Goal: Information Seeking & Learning: Check status

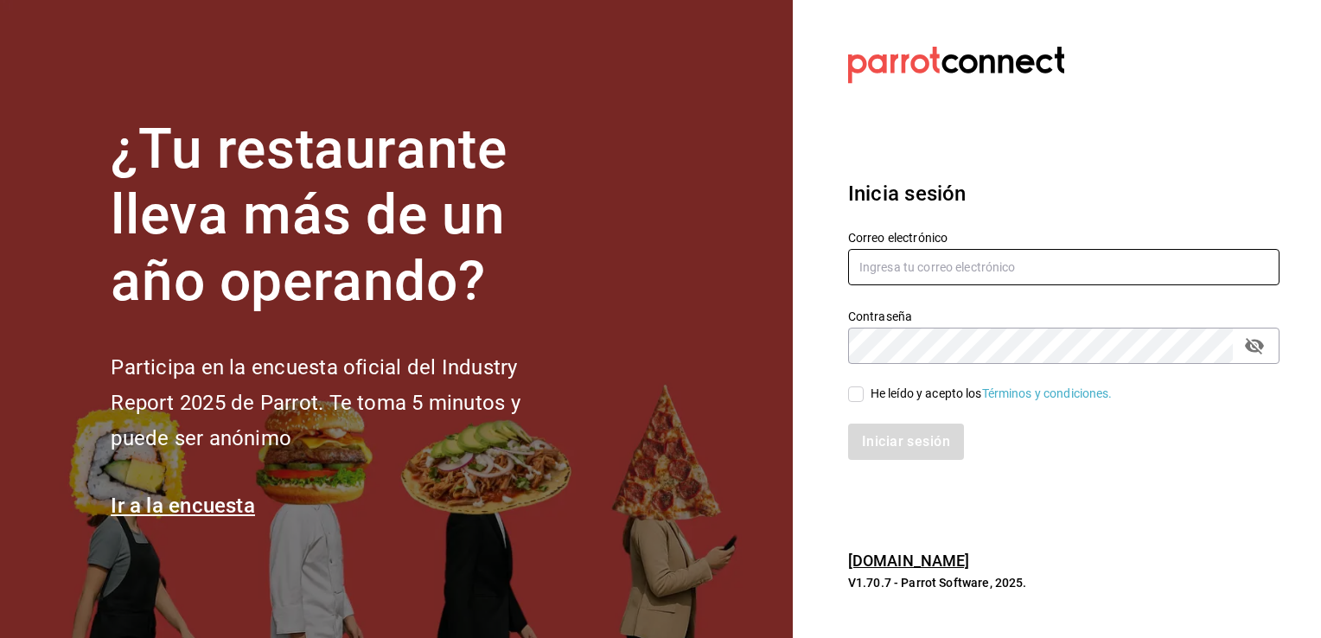
type input "villalobost536@gmail.com"
click at [854, 392] on input "He leído y acepto los Términos y condiciones." at bounding box center [856, 395] width 16 height 16
checkbox input "true"
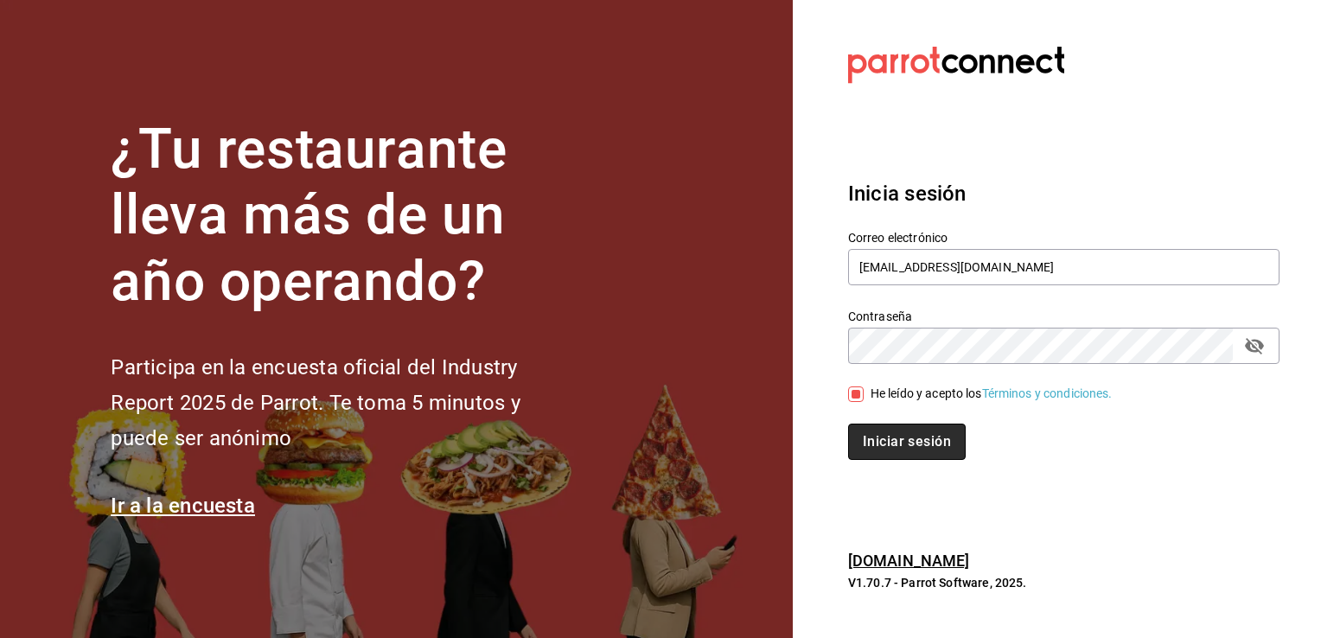
click at [880, 453] on button "Iniciar sesión" at bounding box center [907, 442] width 118 height 36
click at [880, 453] on div "Iniciar sesión" at bounding box center [1064, 442] width 432 height 36
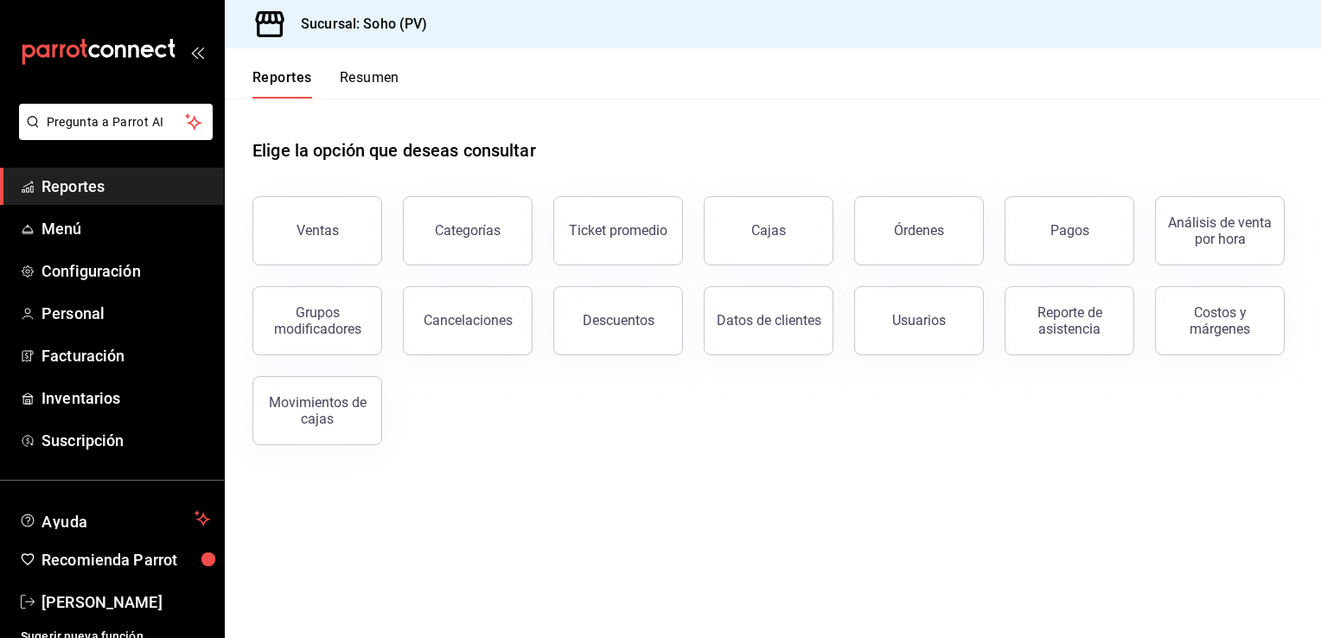
click at [990, 199] on div "Pagos" at bounding box center [1059, 221] width 150 height 90
click at [325, 227] on div "Ventas" at bounding box center [318, 230] width 42 height 16
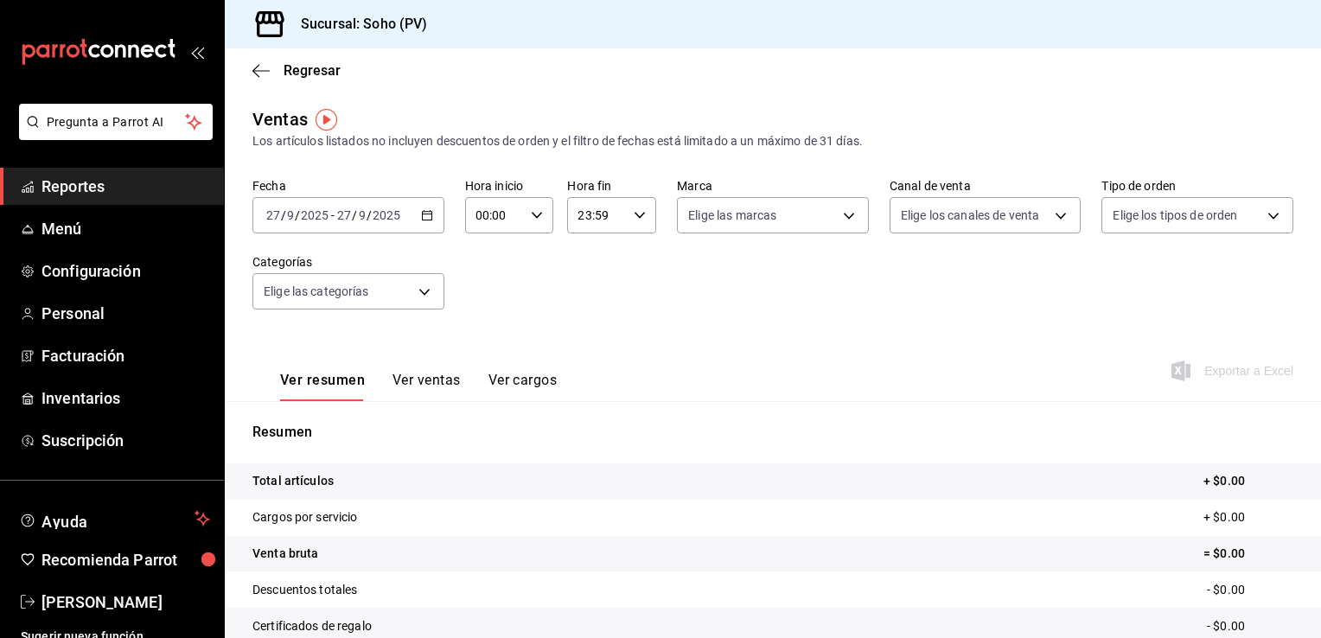
click at [427, 216] on icon "button" at bounding box center [427, 215] width 12 height 12
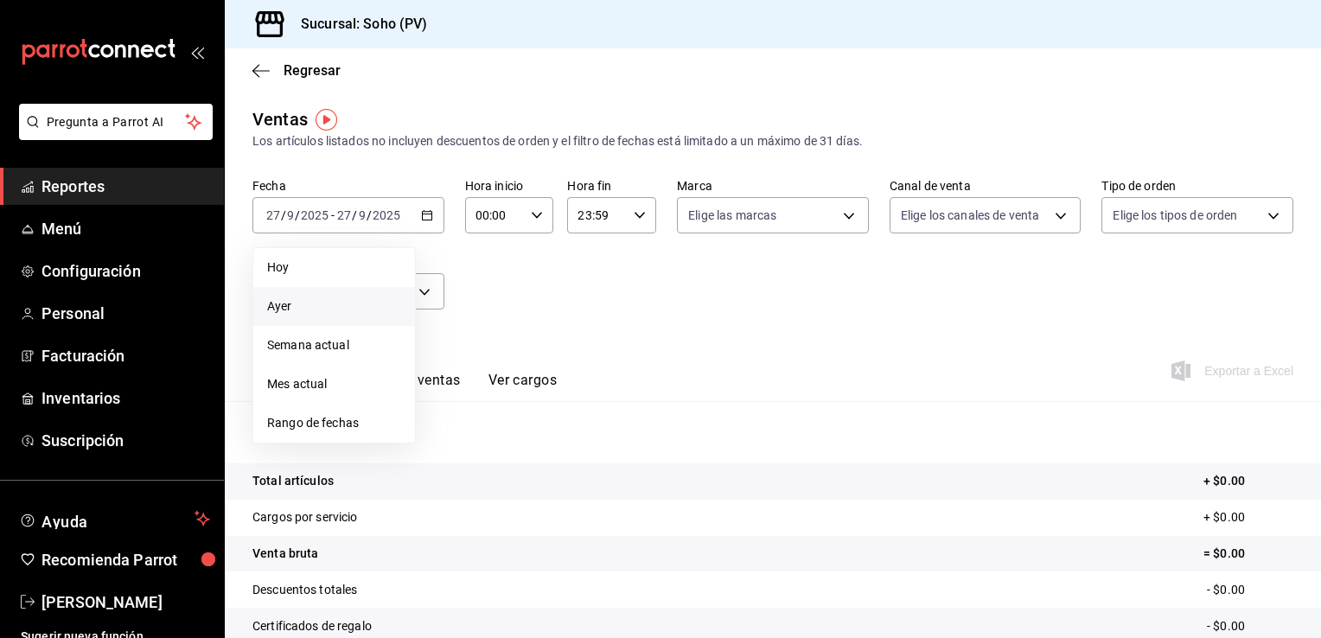
click at [304, 304] on span "Ayer" at bounding box center [334, 306] width 134 height 18
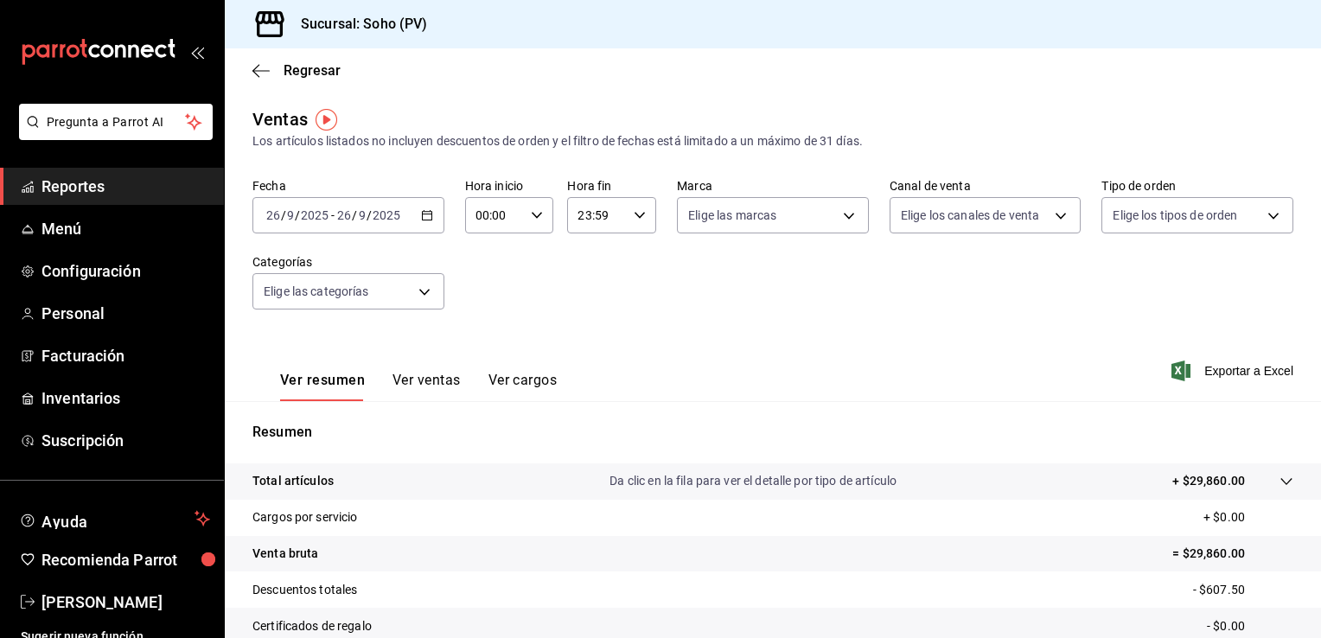
click at [443, 378] on button "Ver ventas" at bounding box center [427, 386] width 68 height 29
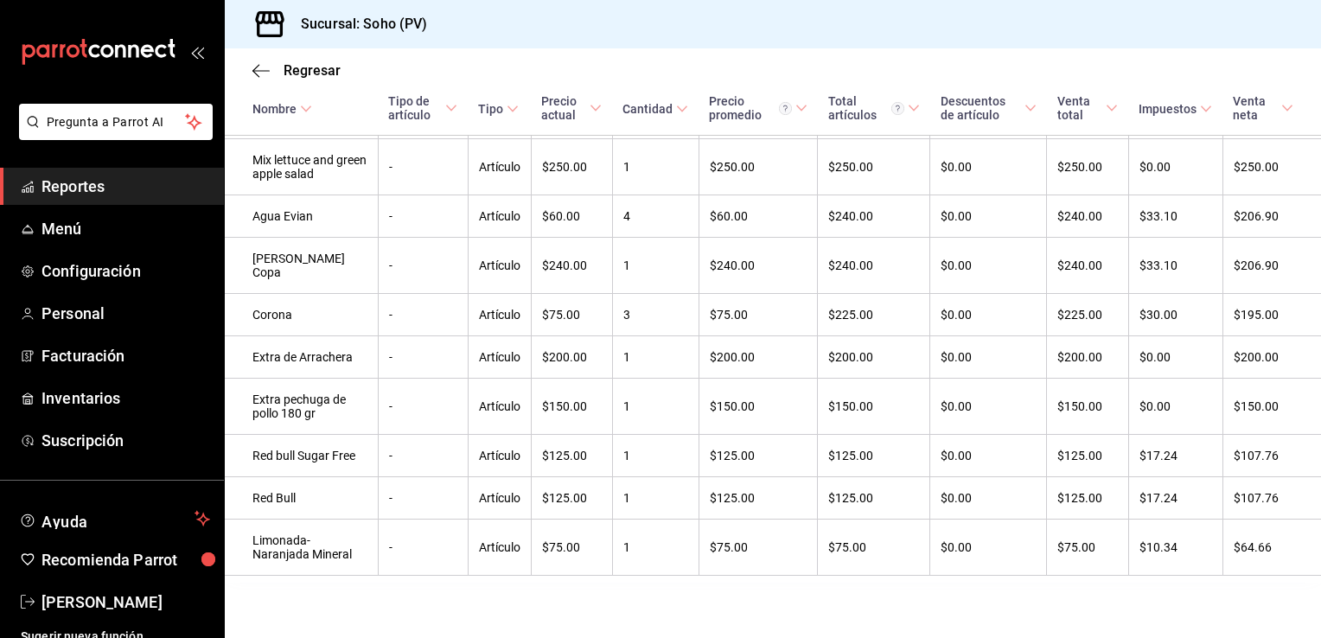
scroll to position [1934, 0]
click at [120, 195] on span "Reportes" at bounding box center [126, 186] width 169 height 23
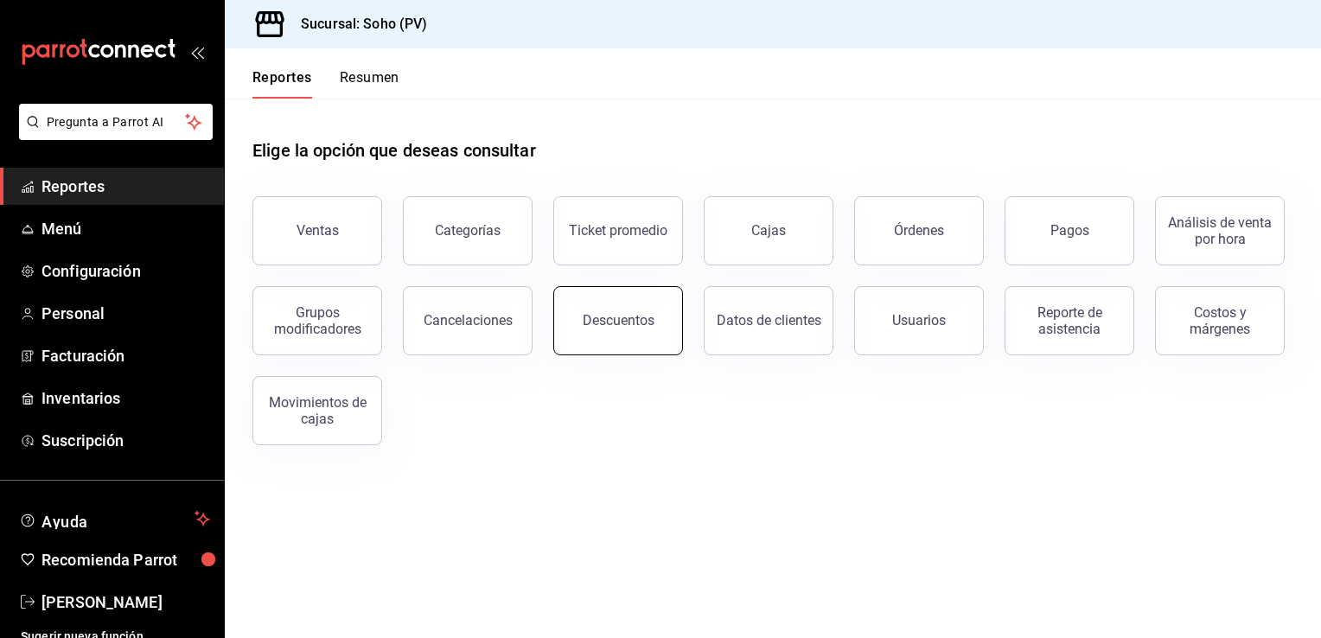
click at [639, 329] on button "Descuentos" at bounding box center [618, 320] width 130 height 69
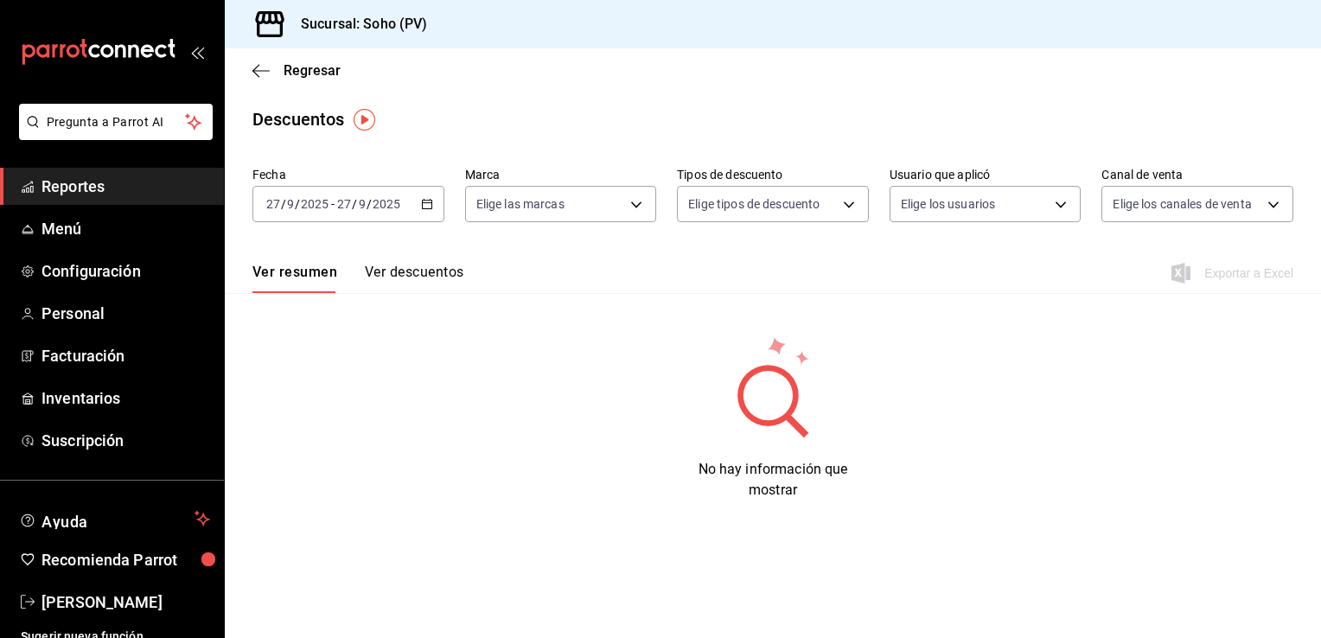
click at [430, 205] on icon "button" at bounding box center [427, 204] width 12 height 12
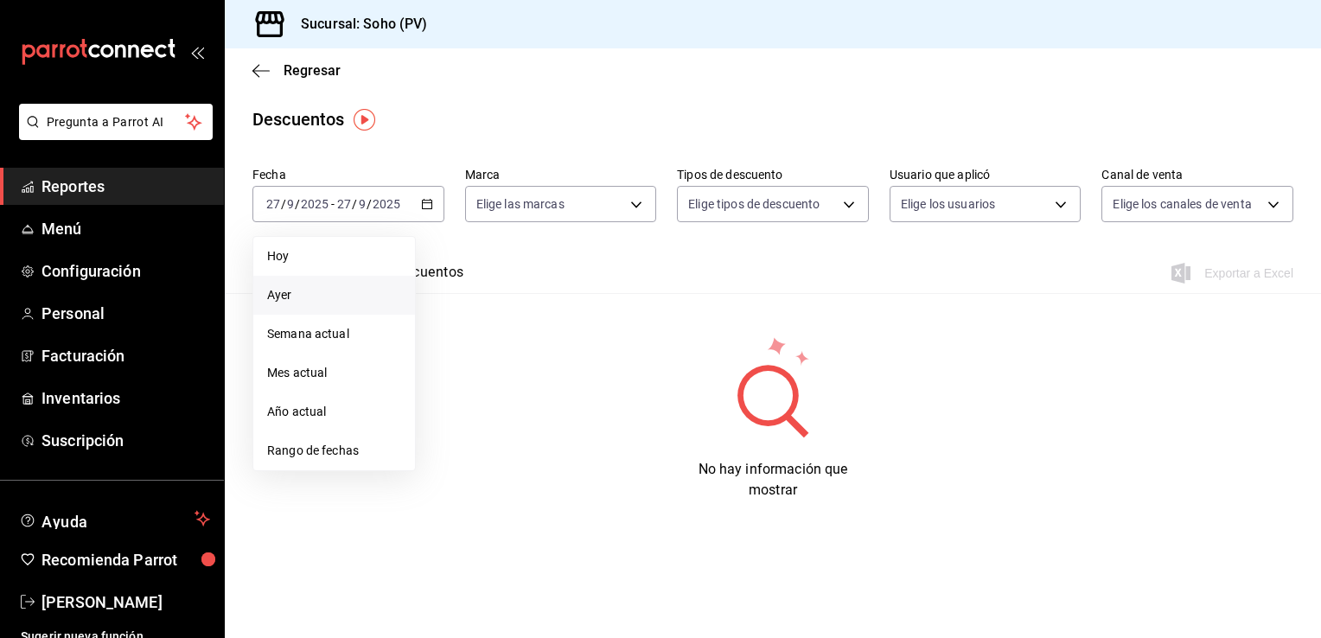
click at [349, 296] on span "Ayer" at bounding box center [334, 295] width 134 height 18
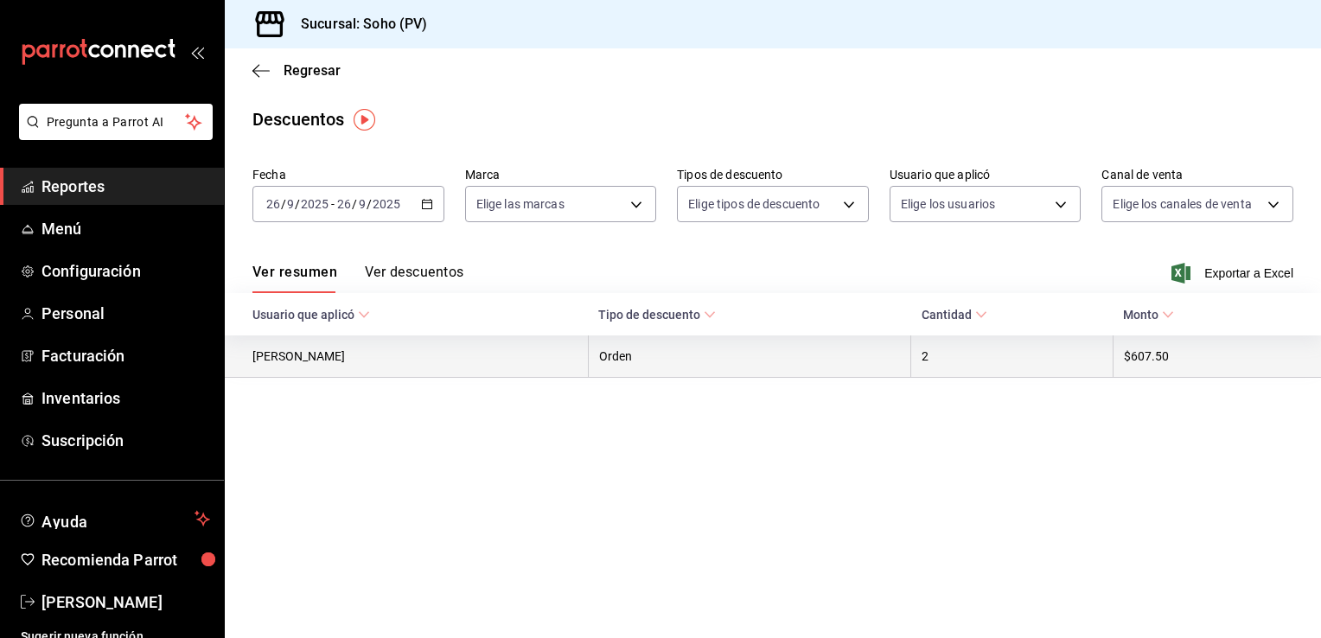
click at [310, 361] on th "[PERSON_NAME]" at bounding box center [406, 357] width 363 height 42
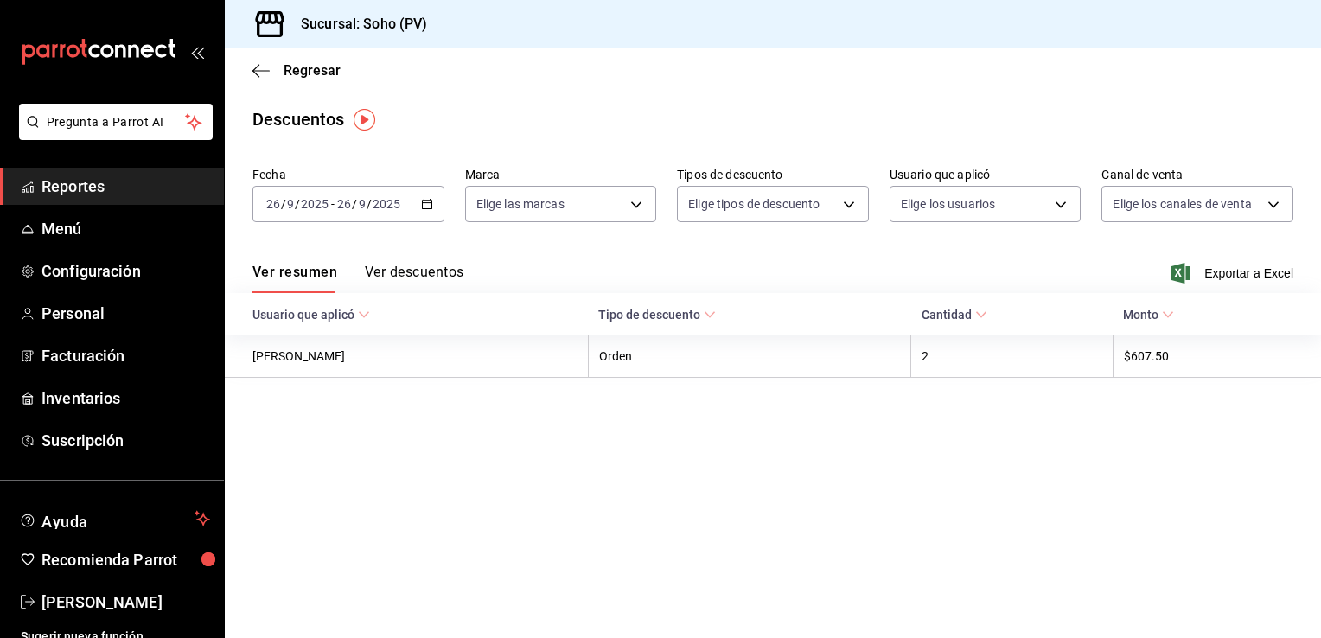
click at [410, 271] on button "Ver descuentos" at bounding box center [414, 278] width 99 height 29
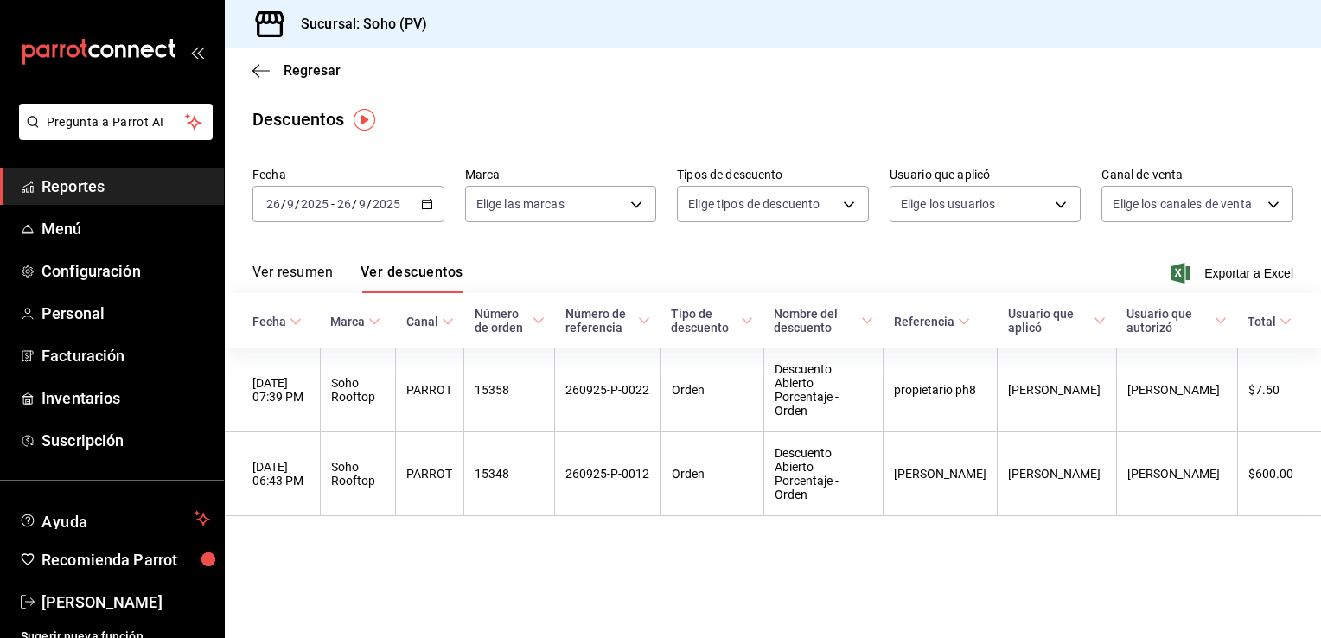
click at [432, 205] on div "[DATE] [DATE] - [DATE] [DATE]" at bounding box center [349, 204] width 192 height 36
drag, startPoint x: 432, startPoint y: 205, endPoint x: 422, endPoint y: 208, distance: 10.7
click at [422, 208] on icon "button" at bounding box center [427, 204] width 12 height 12
click at [432, 195] on div "[DATE] [DATE] - [DATE] [DATE]" at bounding box center [349, 204] width 192 height 36
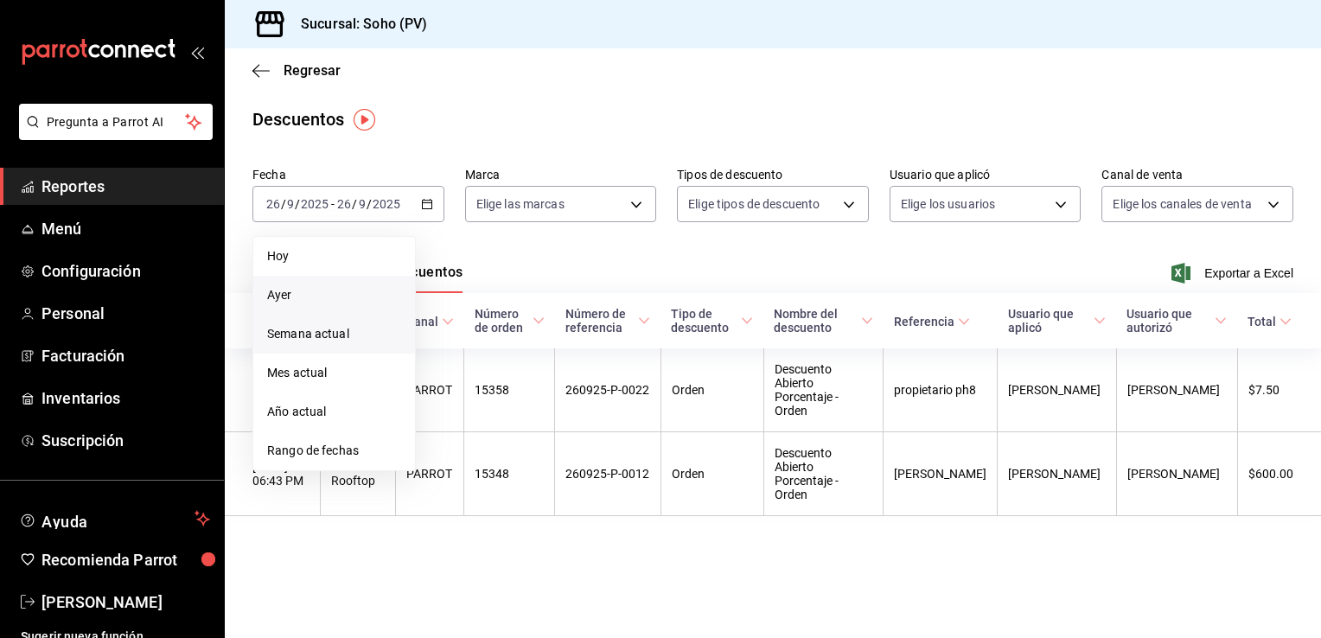
click at [311, 328] on span "Semana actual" at bounding box center [334, 334] width 134 height 18
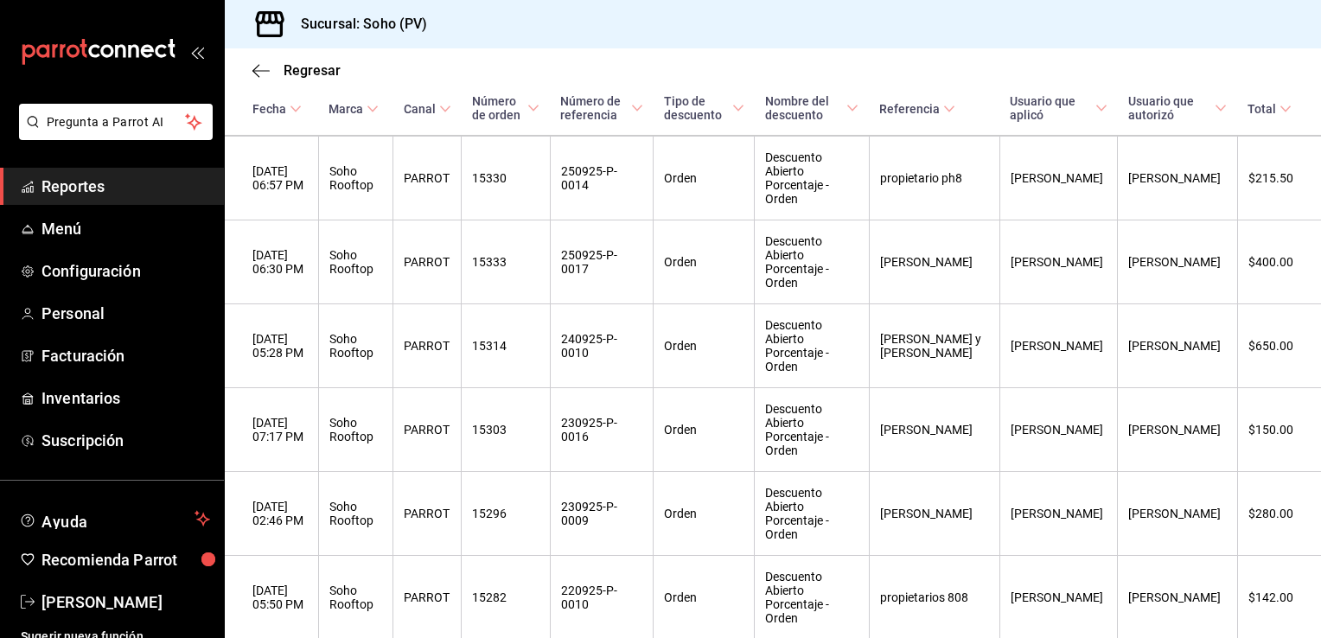
scroll to position [415, 0]
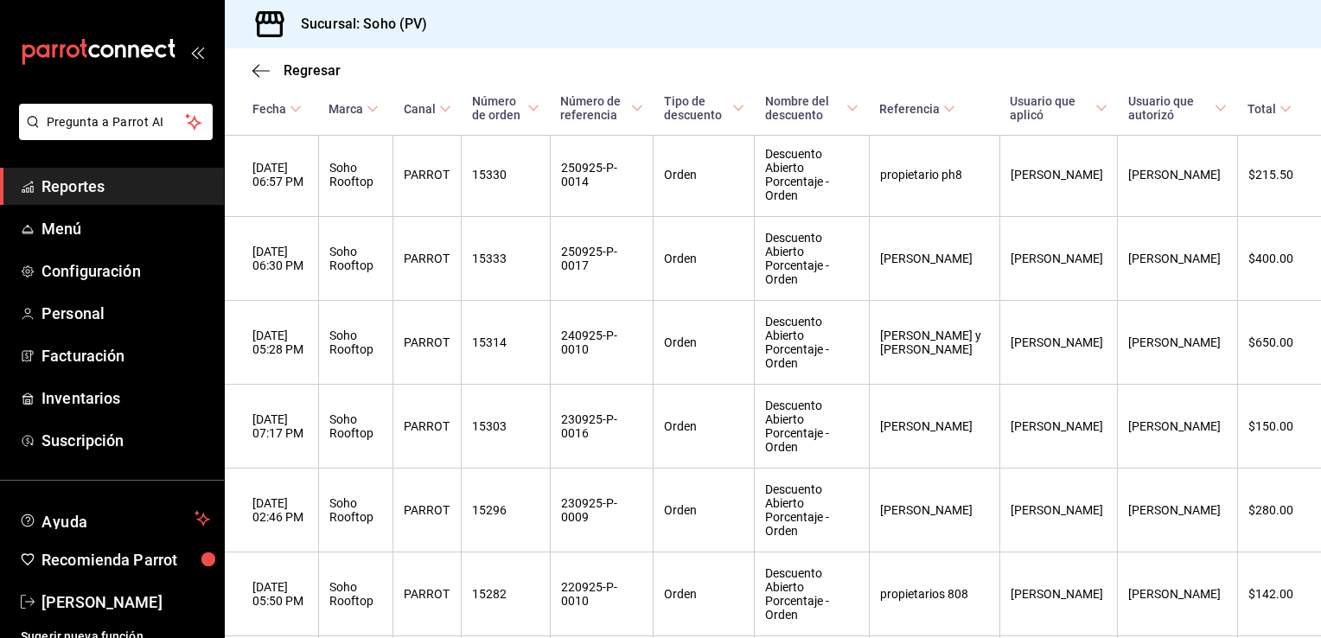
click at [447, 385] on th "PARROT" at bounding box center [427, 427] width 68 height 84
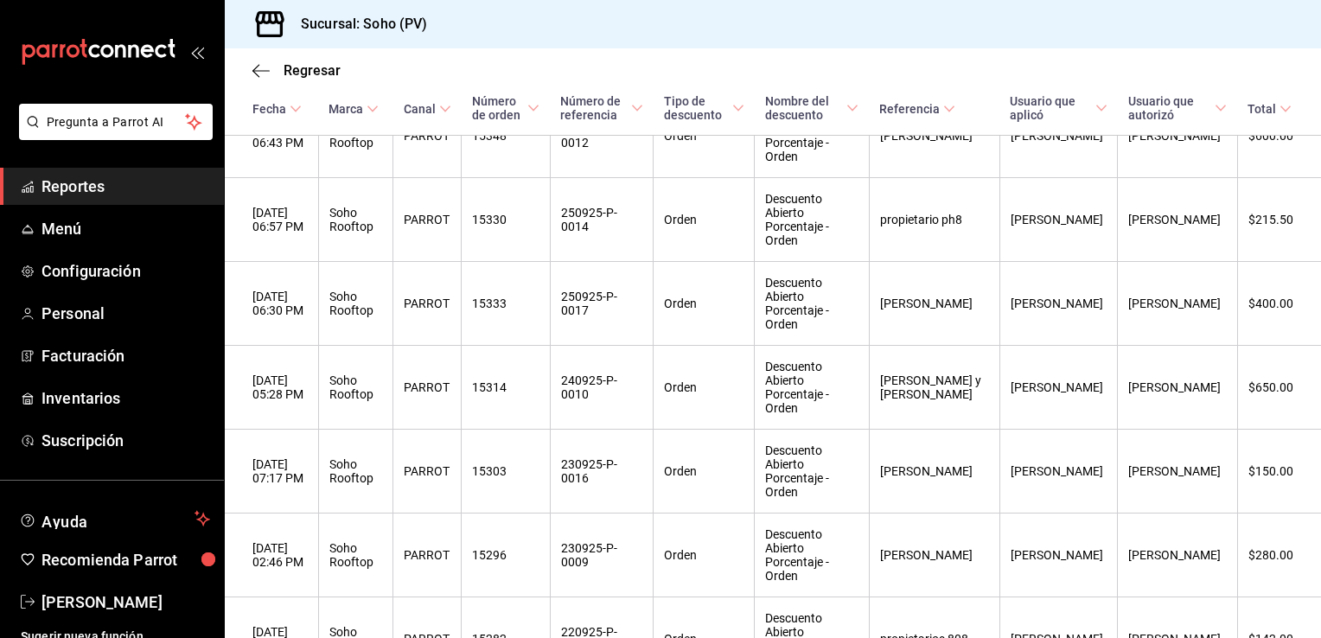
scroll to position [369, 0]
click at [111, 189] on span "Reportes" at bounding box center [126, 186] width 169 height 23
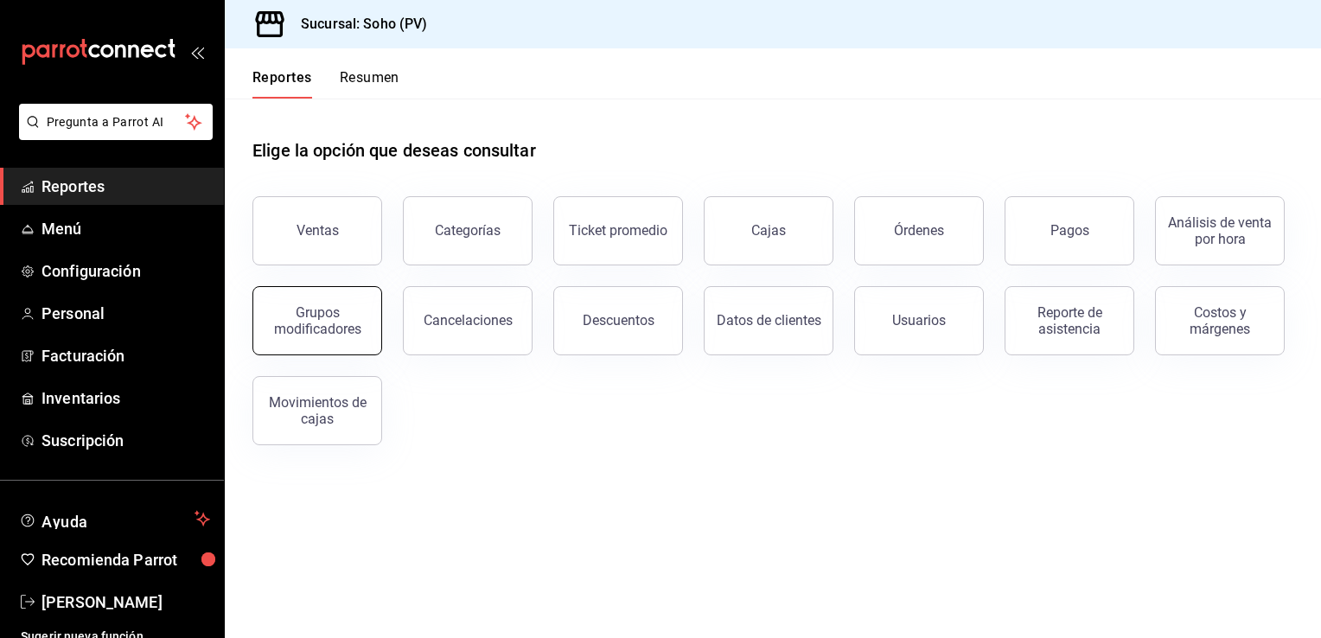
click at [299, 323] on div "Grupos modificadores" at bounding box center [317, 320] width 107 height 33
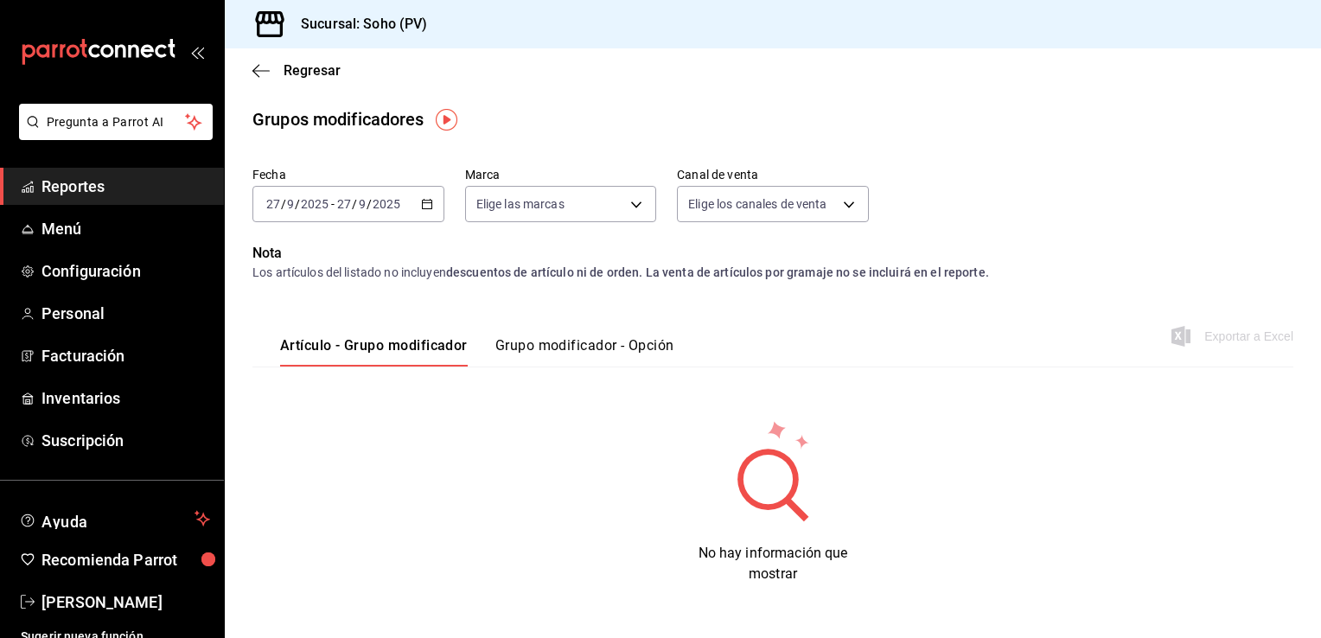
click at [428, 213] on div "[DATE] [DATE] - [DATE] [DATE]" at bounding box center [349, 204] width 192 height 36
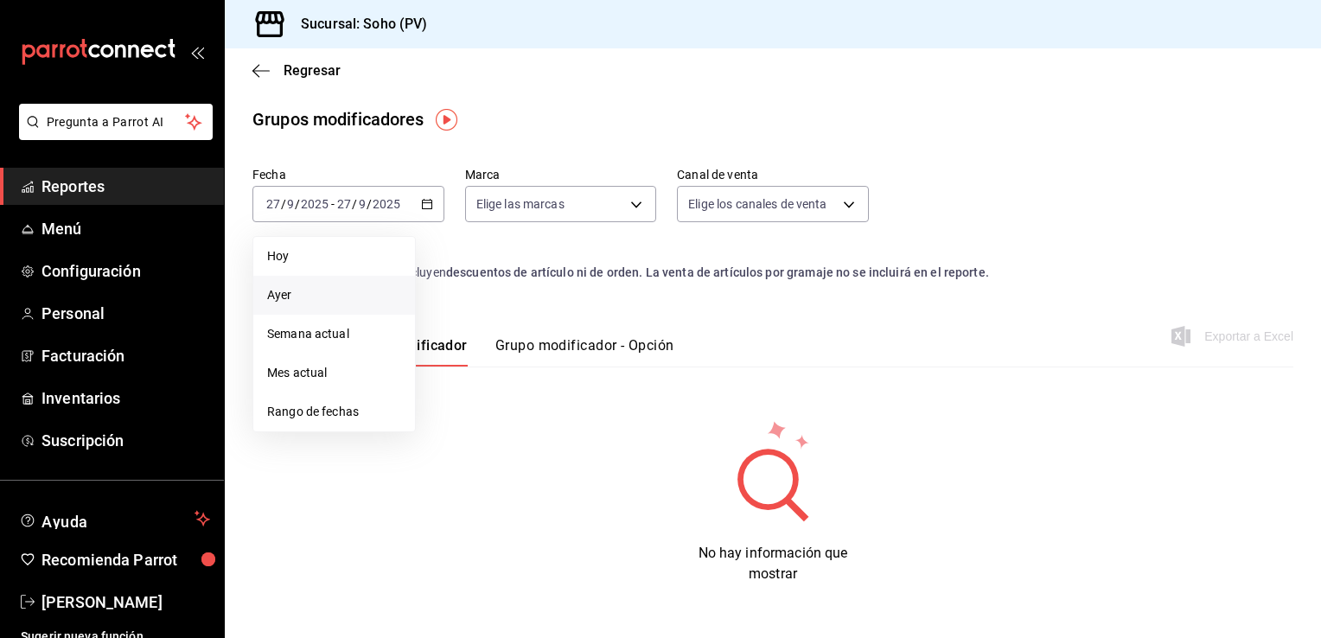
click at [353, 298] on span "Ayer" at bounding box center [334, 295] width 134 height 18
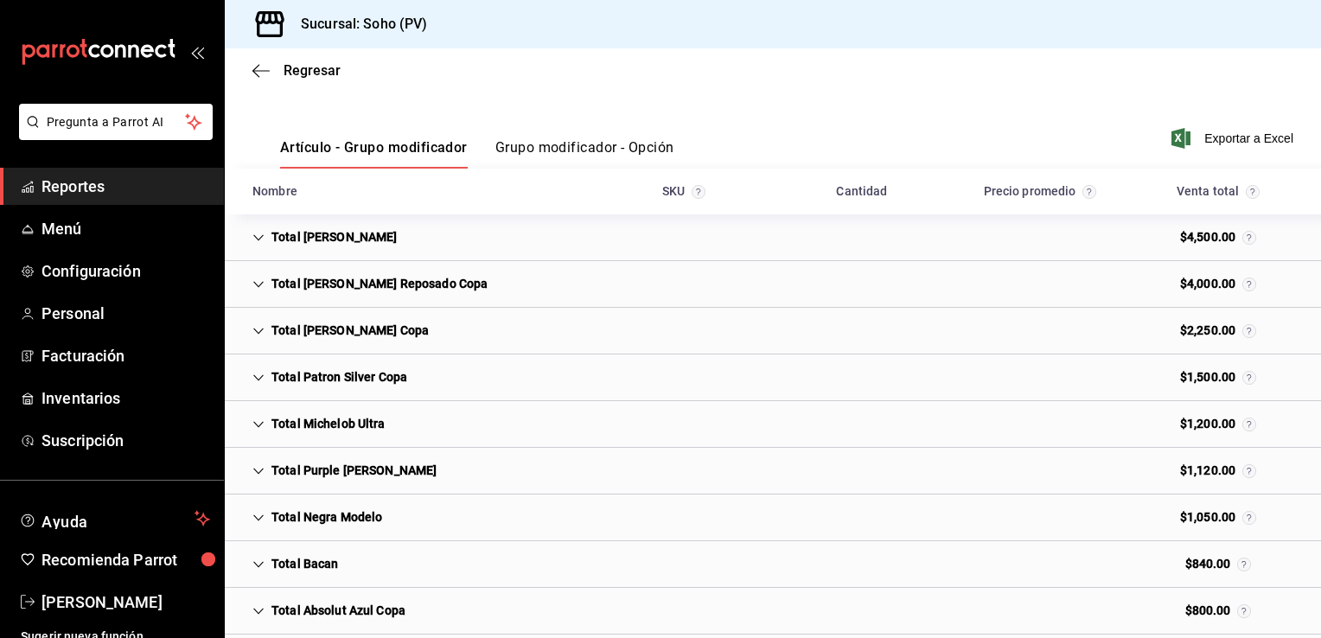
scroll to position [208, 0]
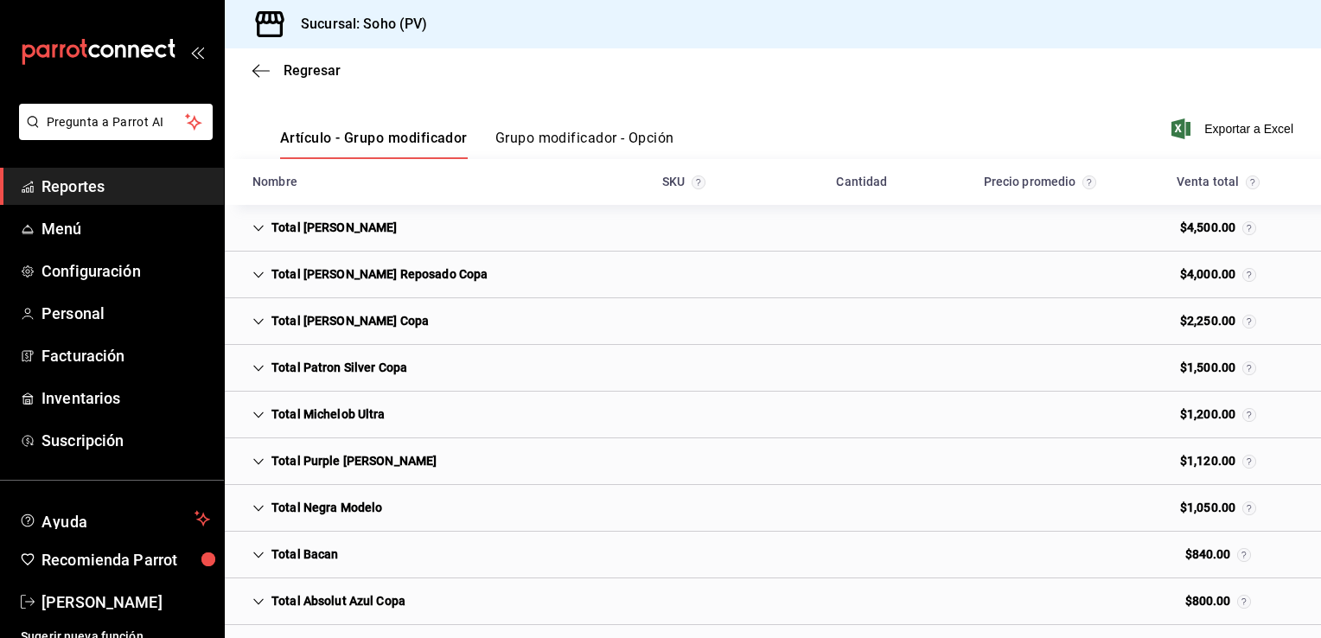
click at [613, 140] on button "Grupo modificador - Opción" at bounding box center [584, 144] width 179 height 29
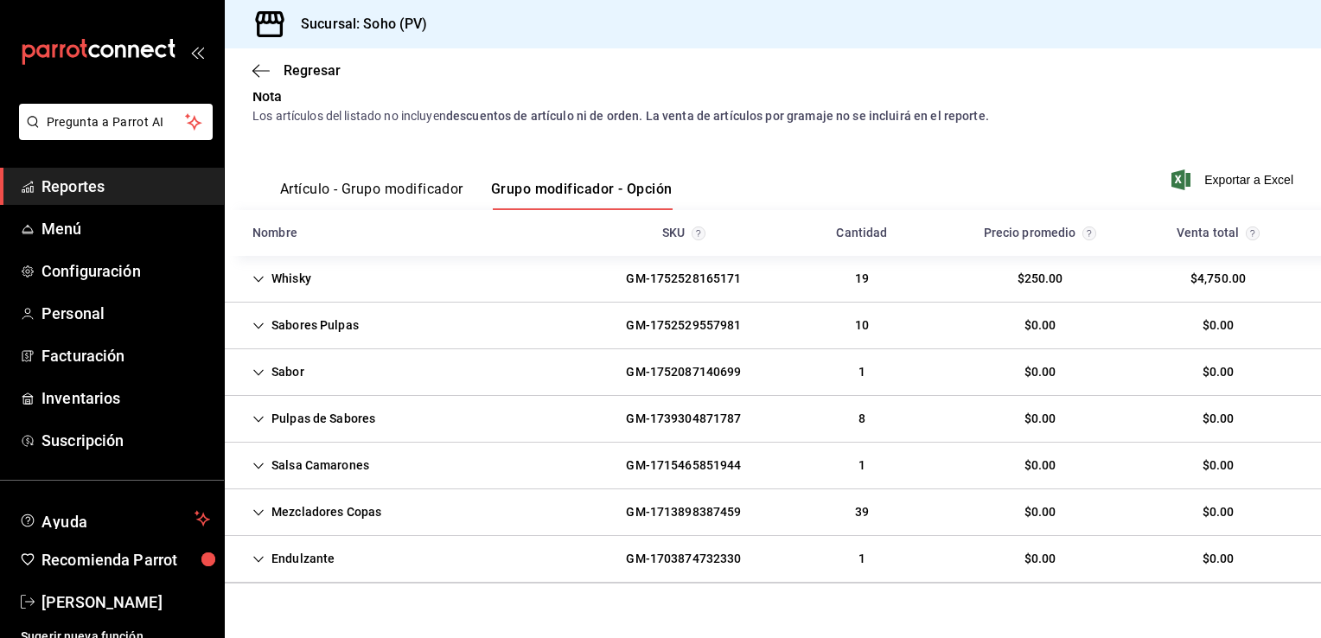
scroll to position [173, 0]
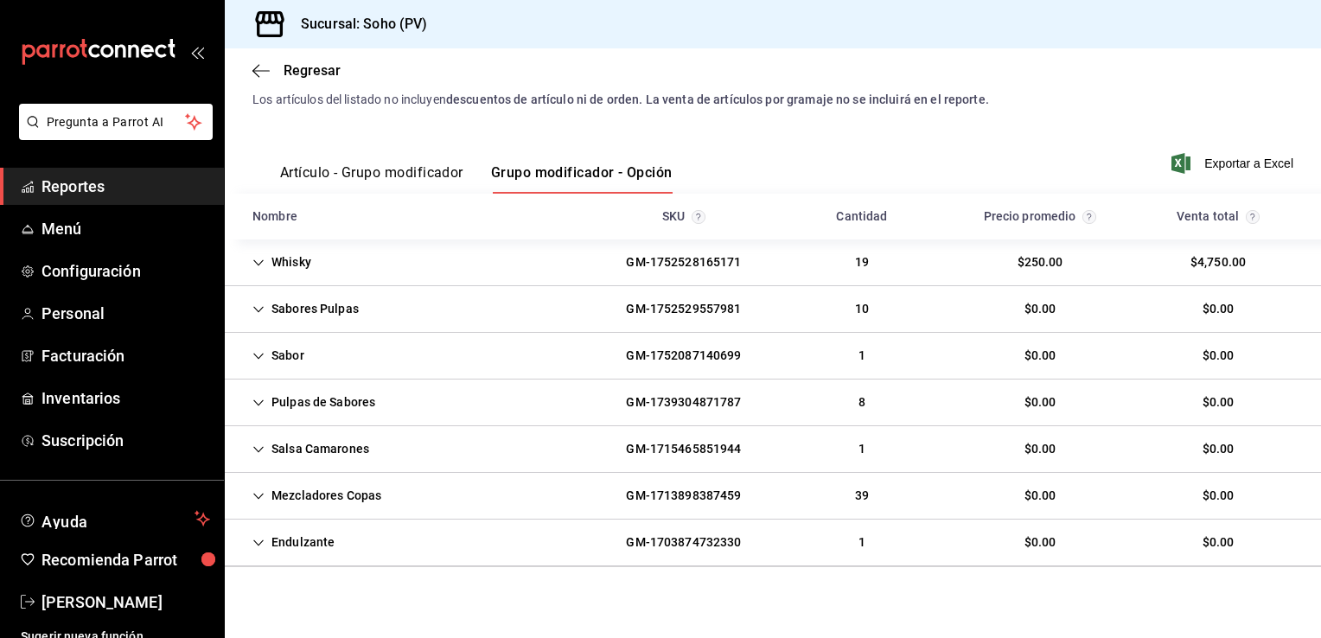
click at [280, 261] on div "Whisky" at bounding box center [282, 262] width 86 height 32
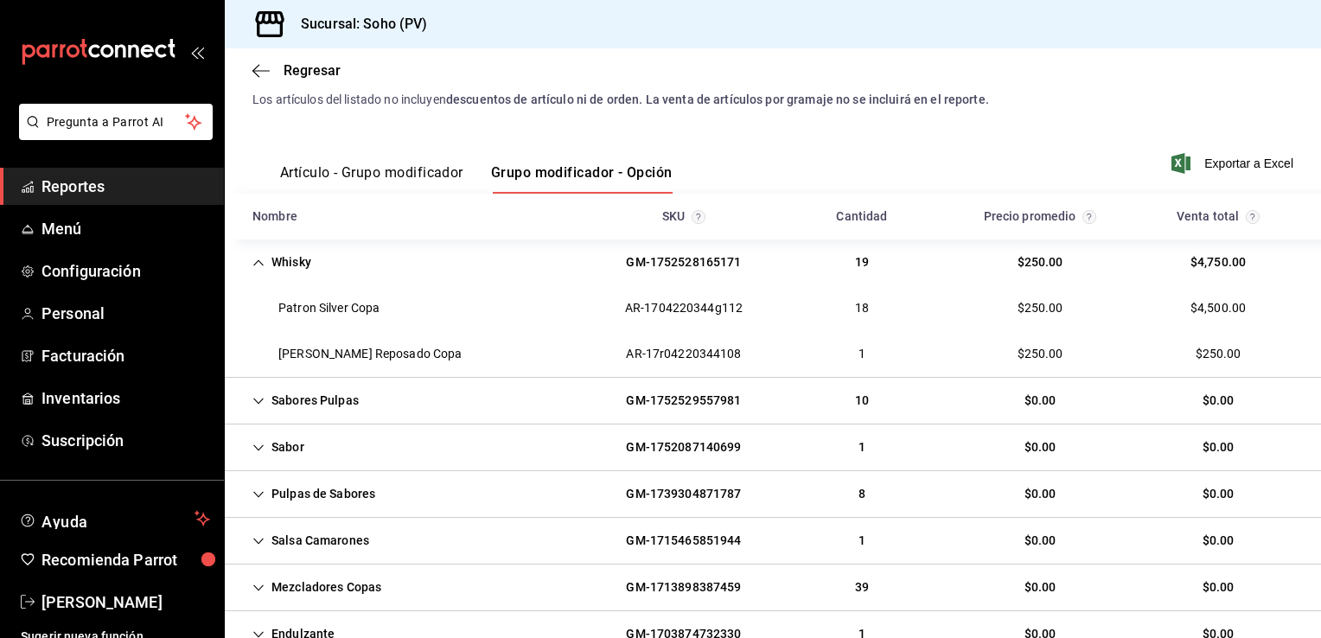
click at [391, 173] on button "Artículo - Grupo modificador" at bounding box center [371, 178] width 183 height 29
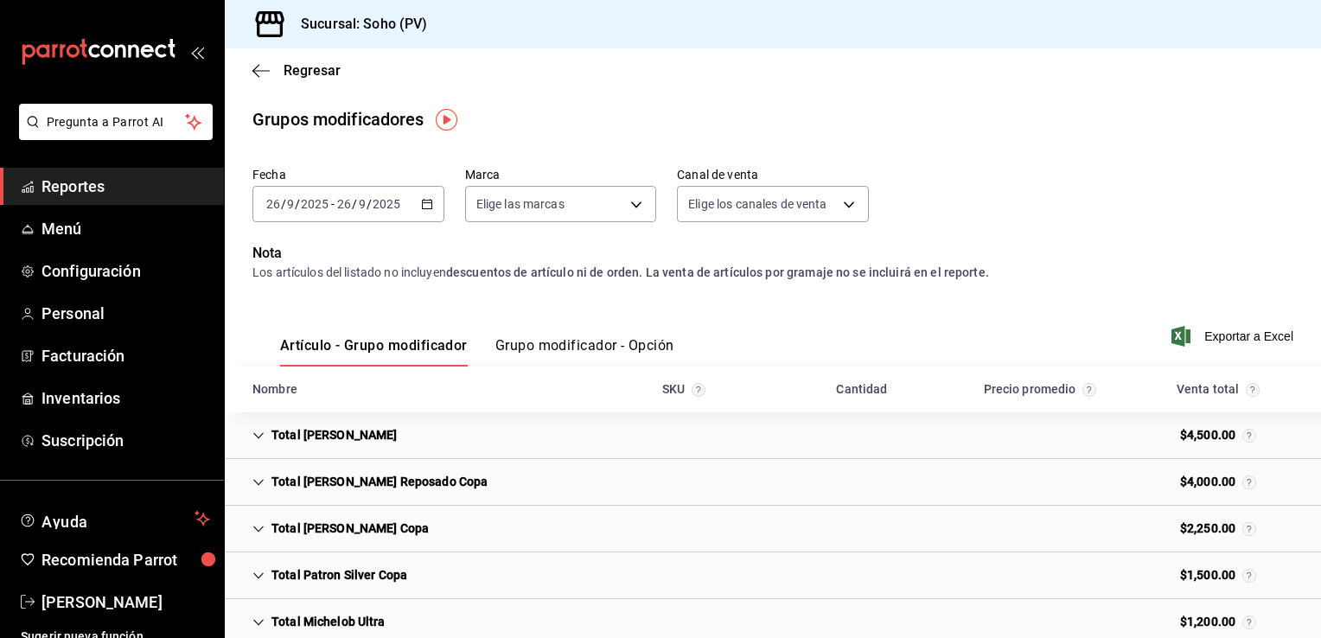
click at [446, 123] on img "button" at bounding box center [447, 120] width 22 height 22
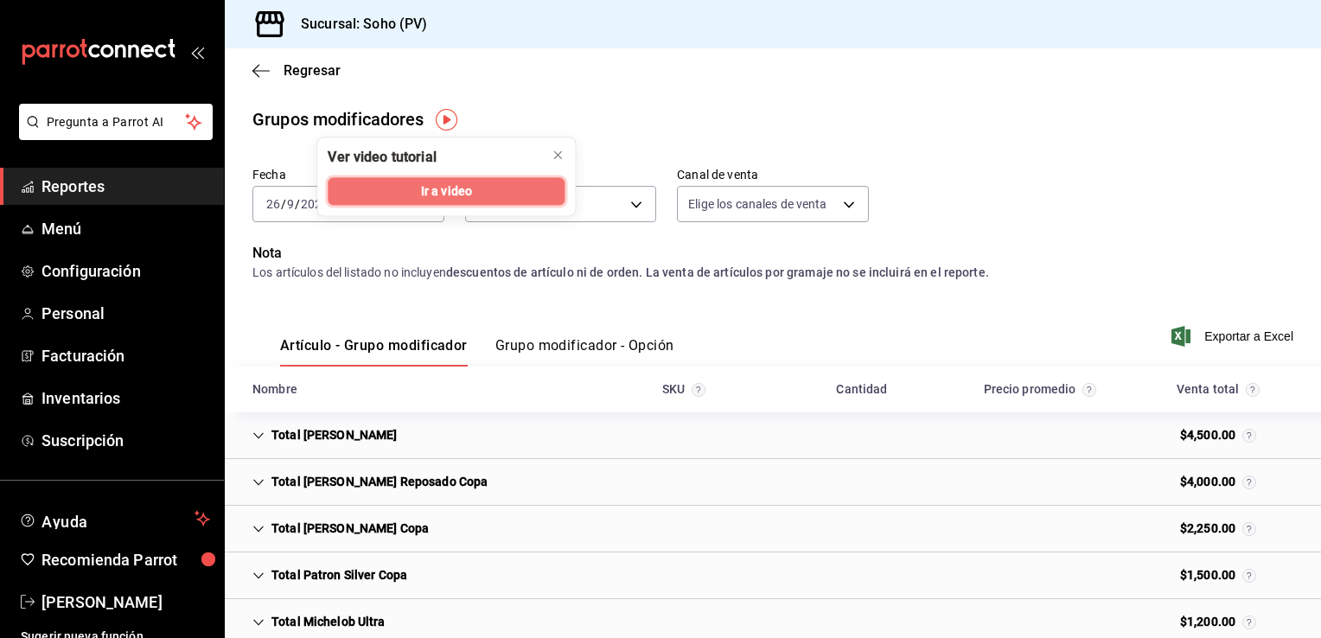
click at [425, 189] on span "Ir a video" at bounding box center [446, 191] width 51 height 18
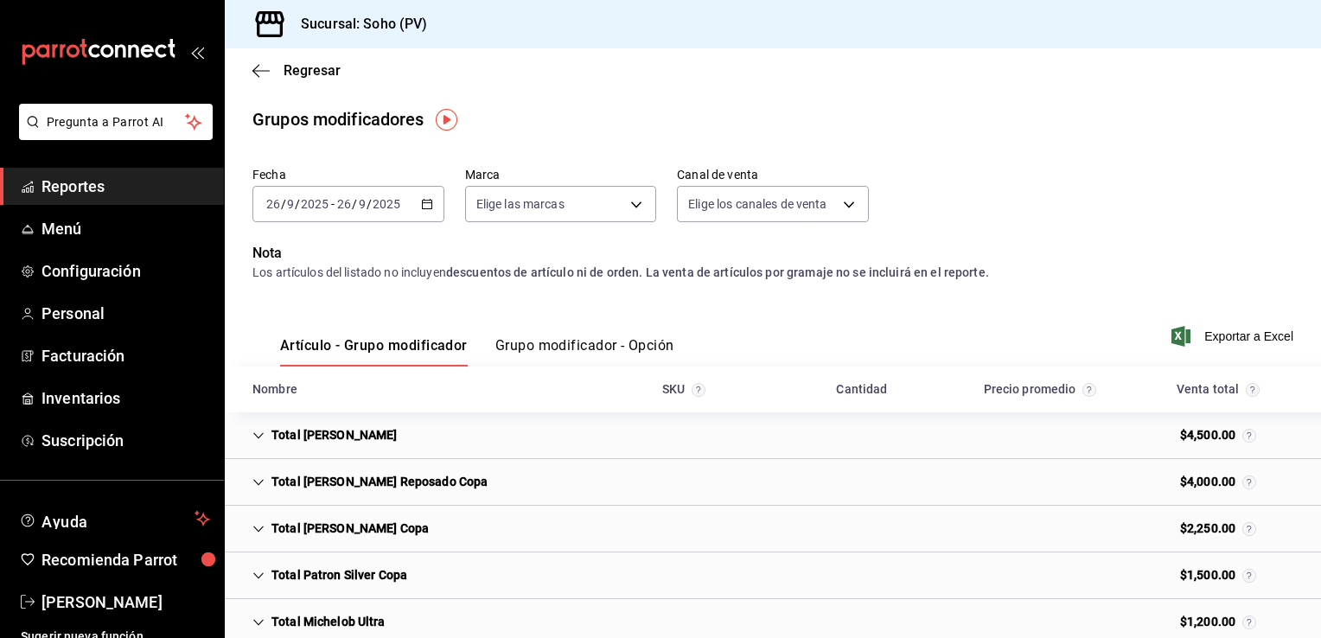
click at [540, 436] on div "Total [PERSON_NAME] $4,500.00" at bounding box center [773, 435] width 1096 height 47
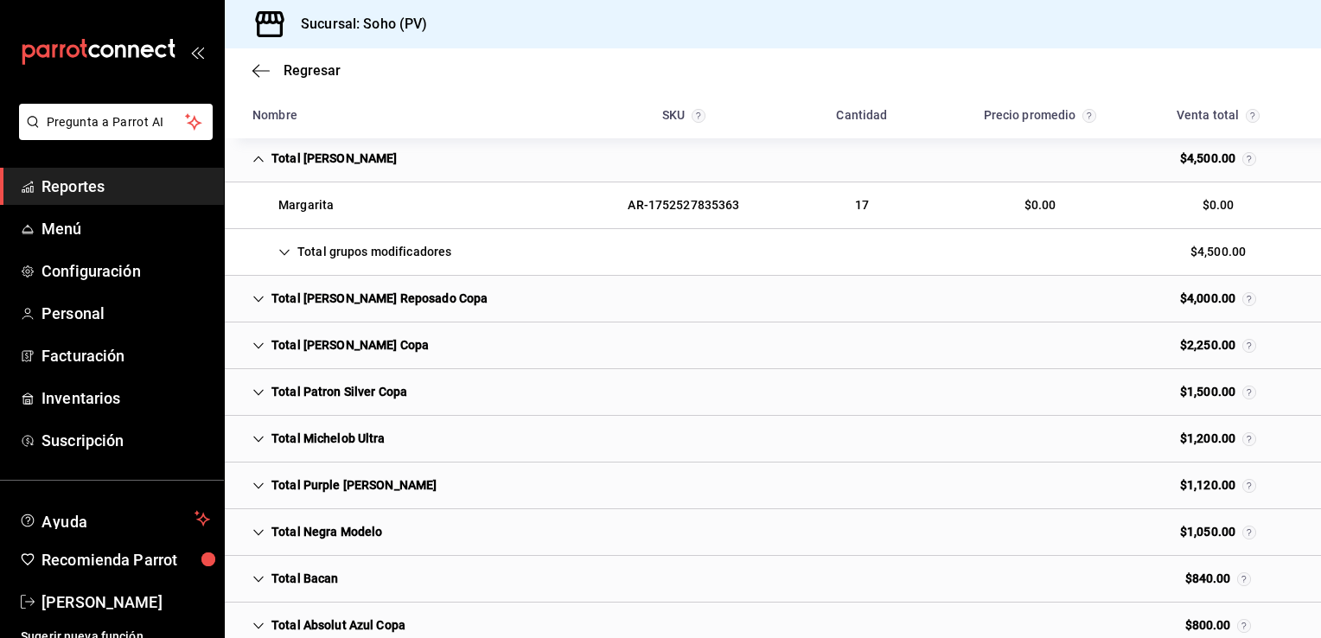
scroll to position [311, 0]
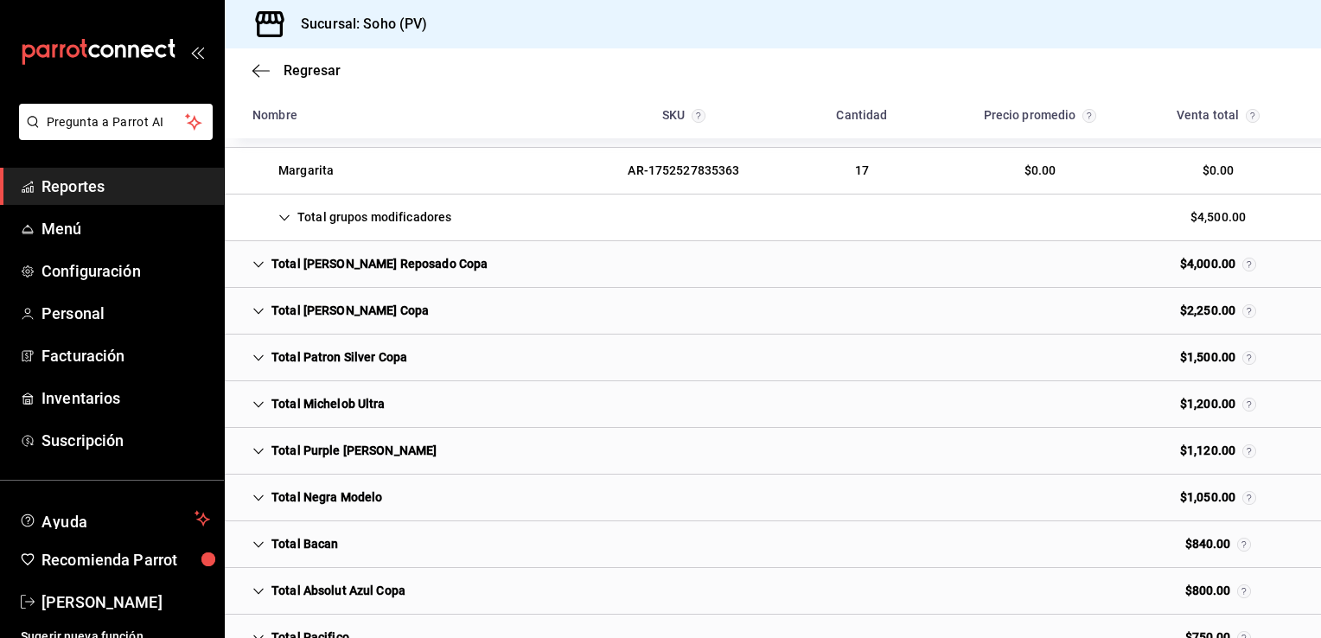
click at [398, 216] on div "Total grupos modificadores" at bounding box center [352, 217] width 227 height 32
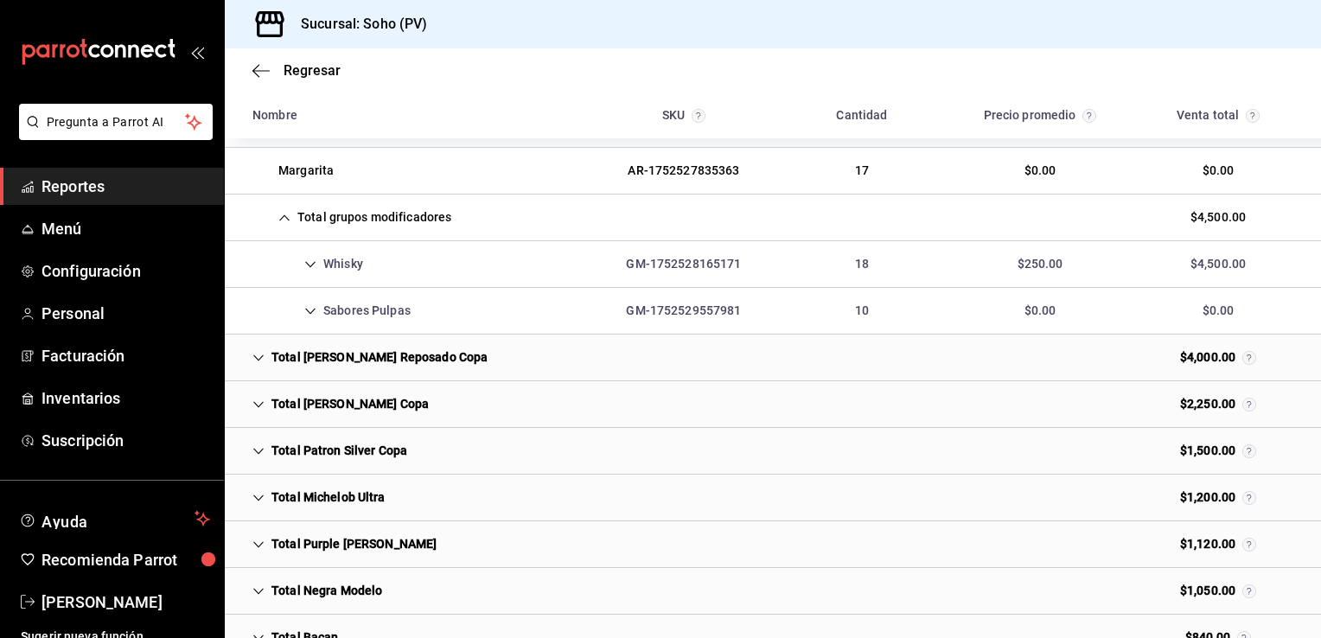
click at [334, 265] on div "Whisky" at bounding box center [308, 264] width 138 height 32
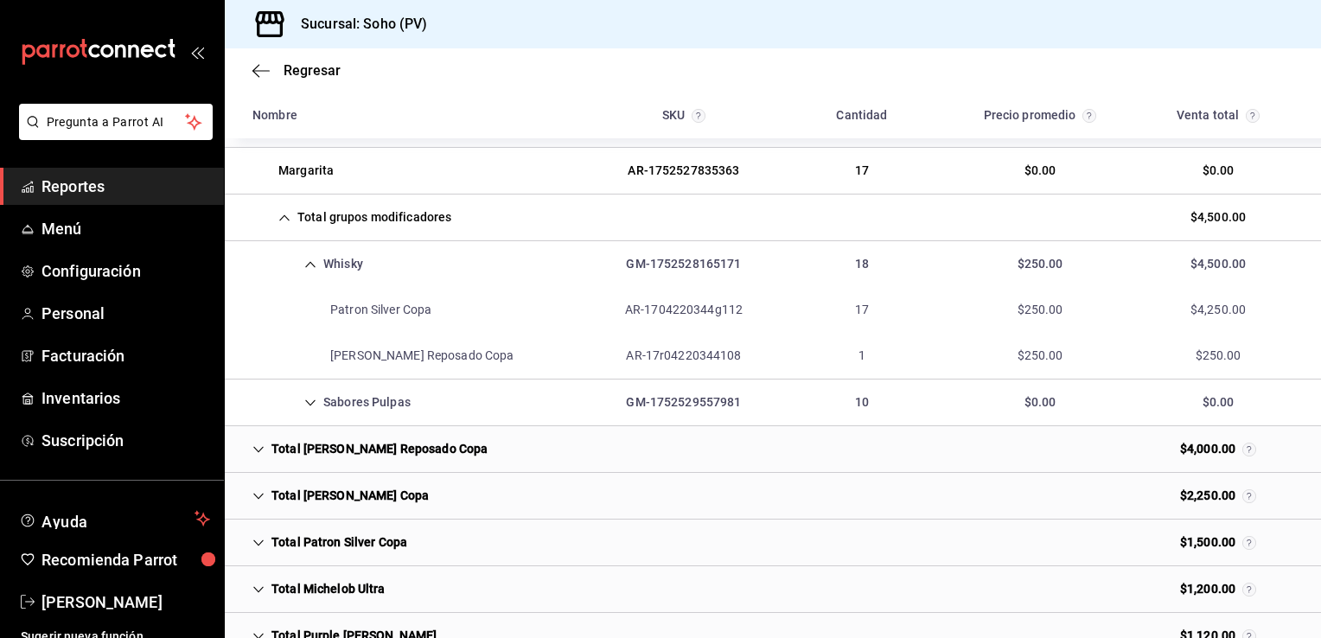
click at [351, 259] on div "Whisky" at bounding box center [308, 264] width 138 height 32
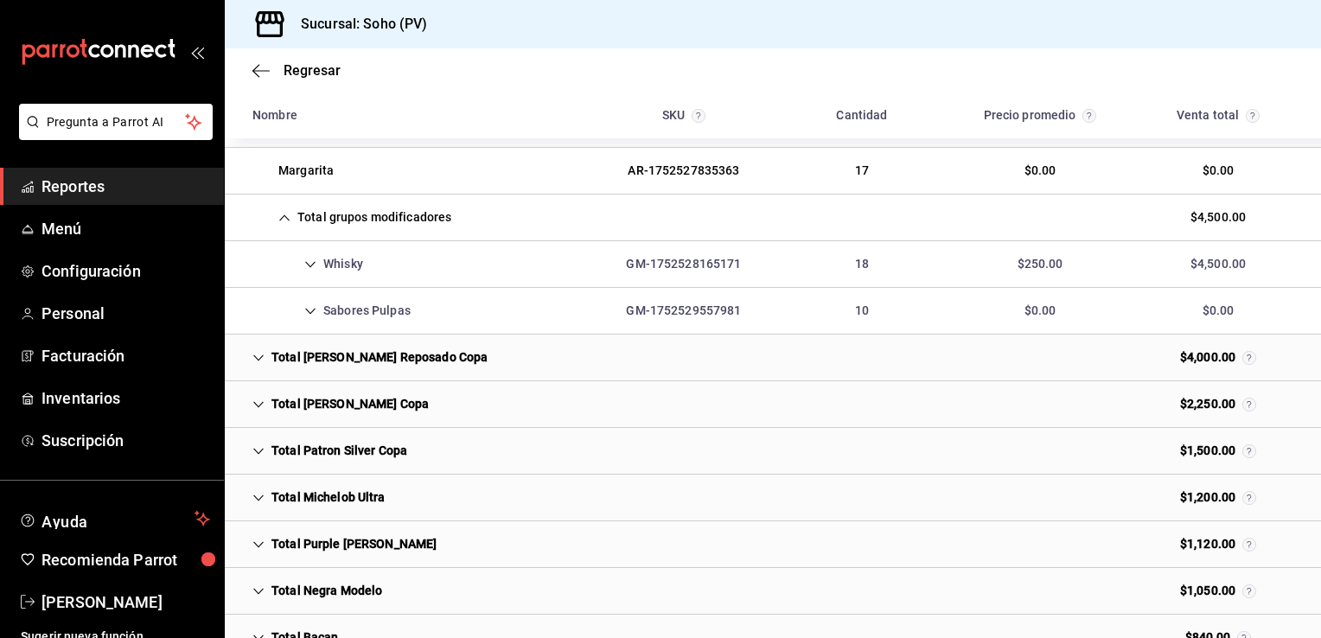
click at [353, 358] on div "Total [PERSON_NAME] Reposado Copa" at bounding box center [370, 358] width 263 height 32
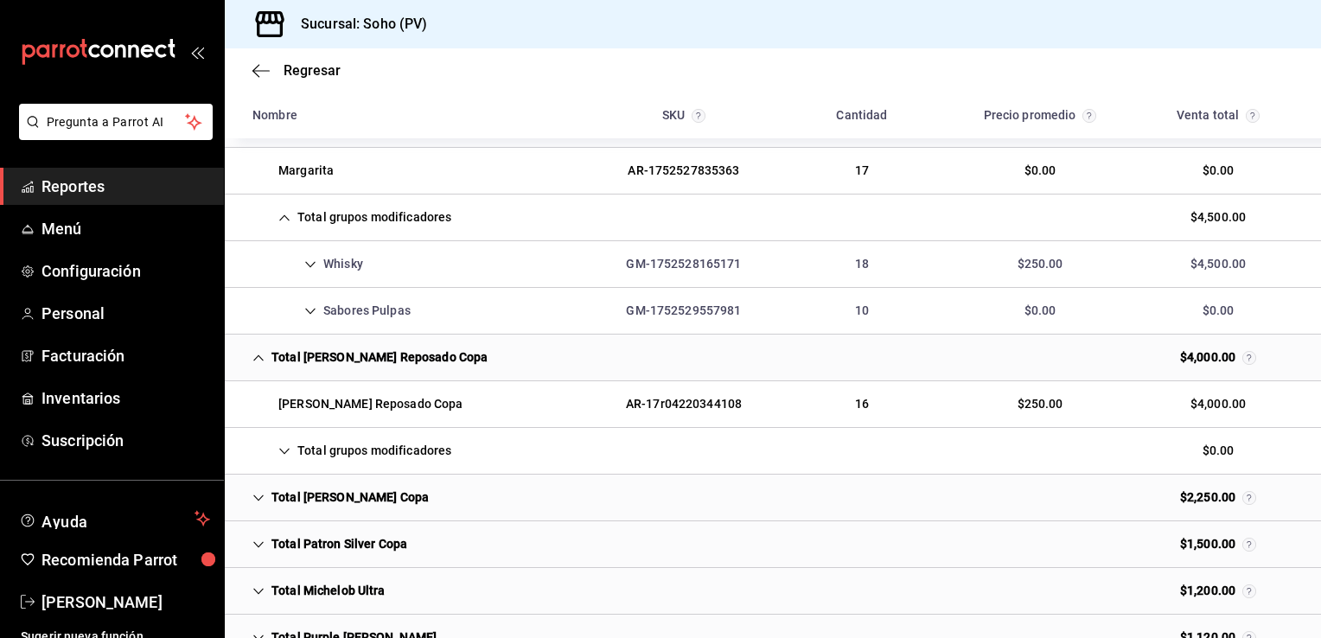
click at [351, 444] on div "Total grupos modificadores" at bounding box center [352, 451] width 227 height 32
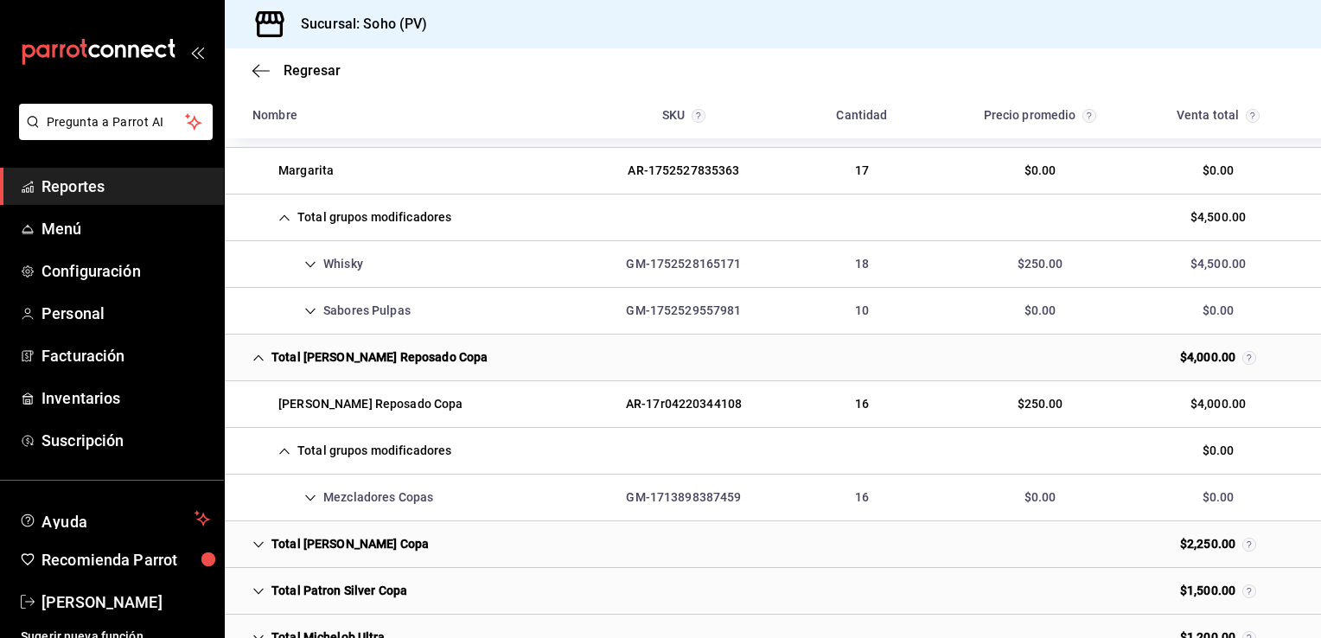
click at [351, 499] on div "Mezcladores Copas" at bounding box center [343, 498] width 208 height 32
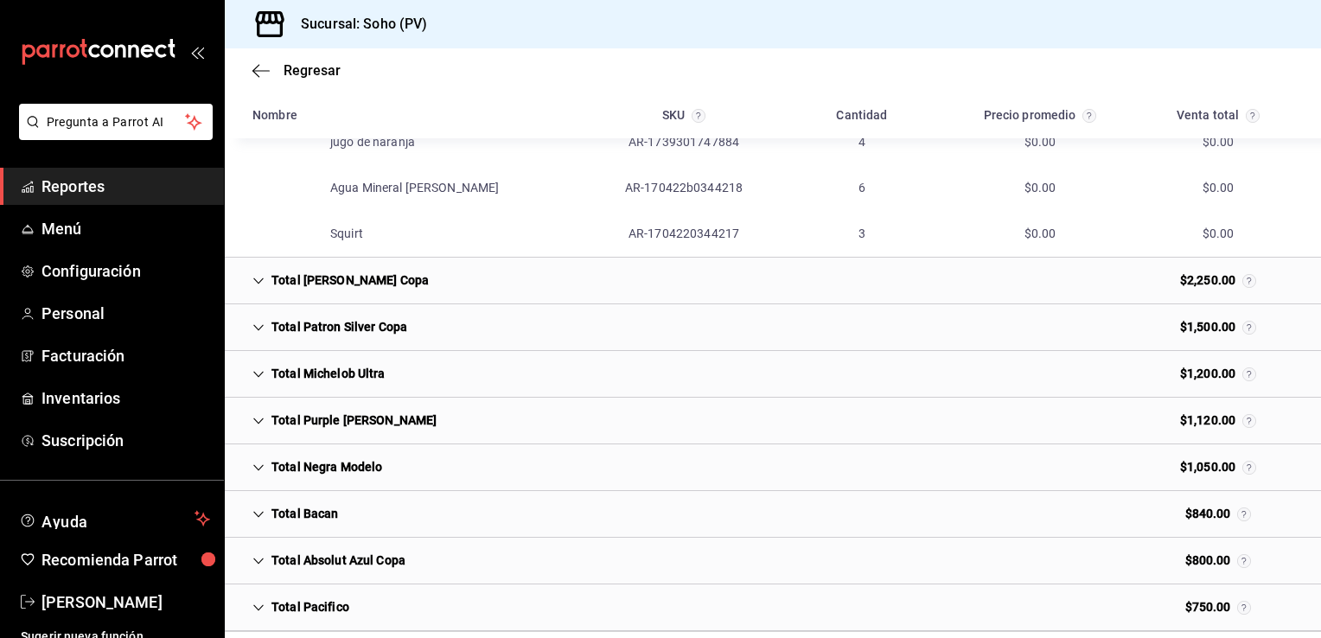
scroll to position [761, 0]
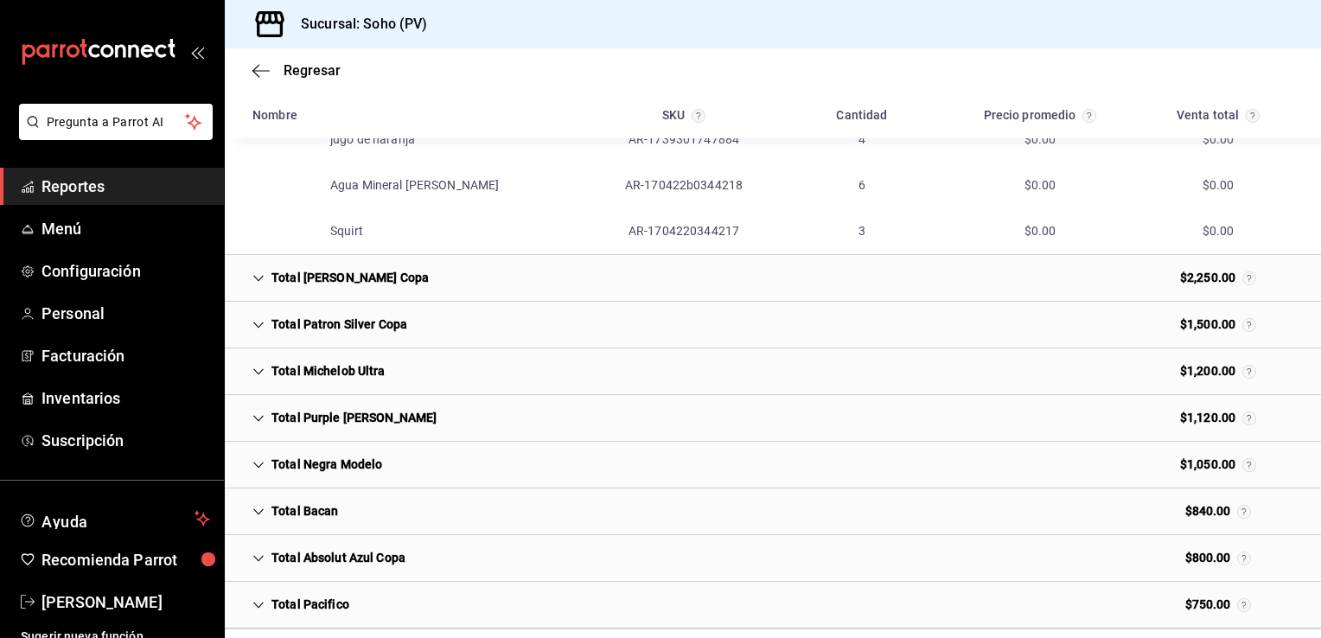
click at [353, 460] on div "Total Negra Modelo" at bounding box center [317, 465] width 157 height 32
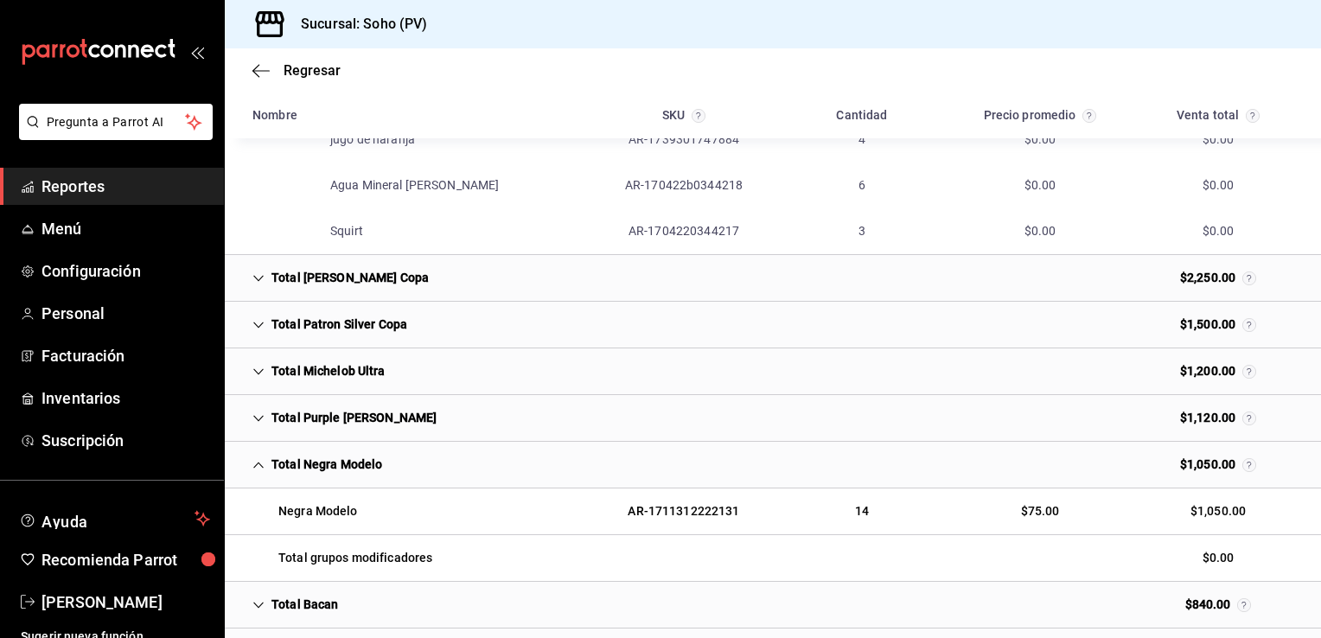
click at [374, 549] on div "Total grupos modificadores" at bounding box center [343, 558] width 208 height 32
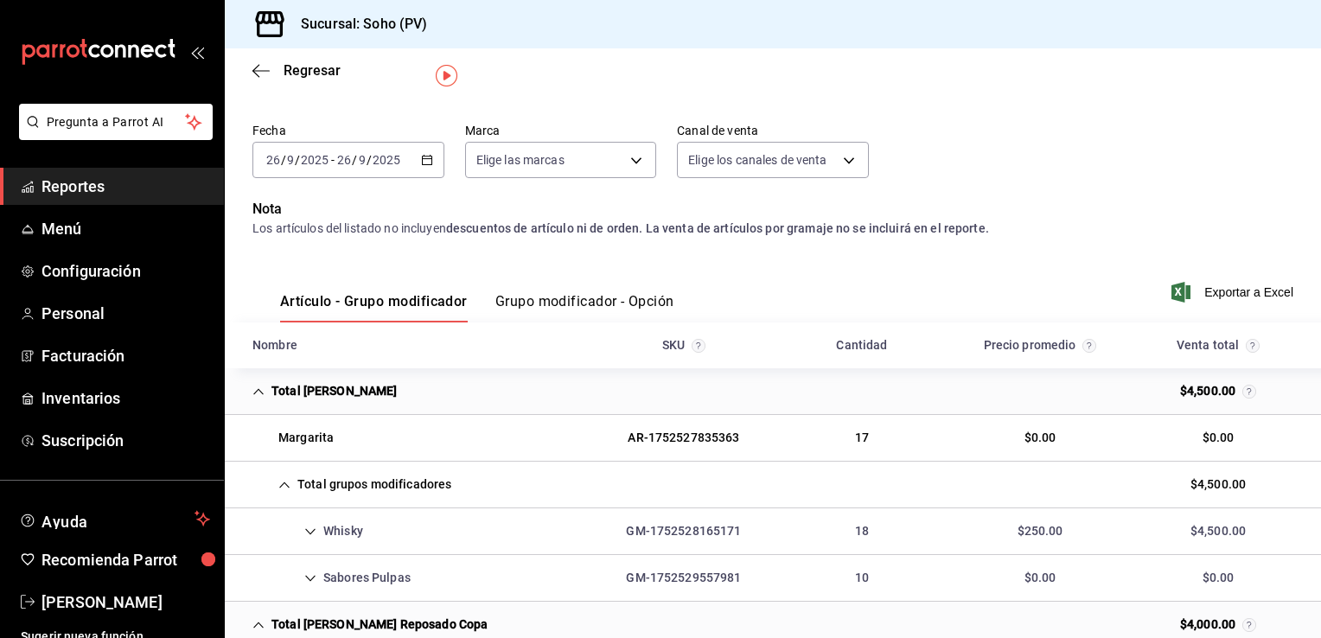
scroll to position [0, 0]
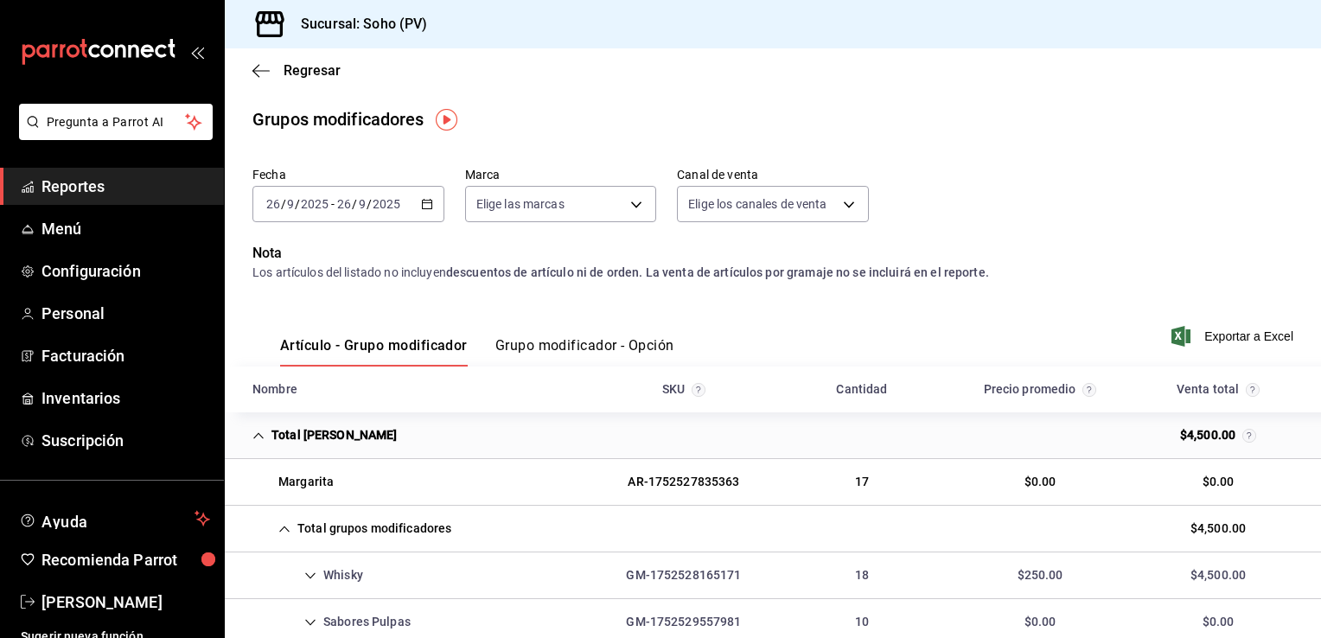
click at [585, 344] on button "Grupo modificador - Opción" at bounding box center [584, 351] width 179 height 29
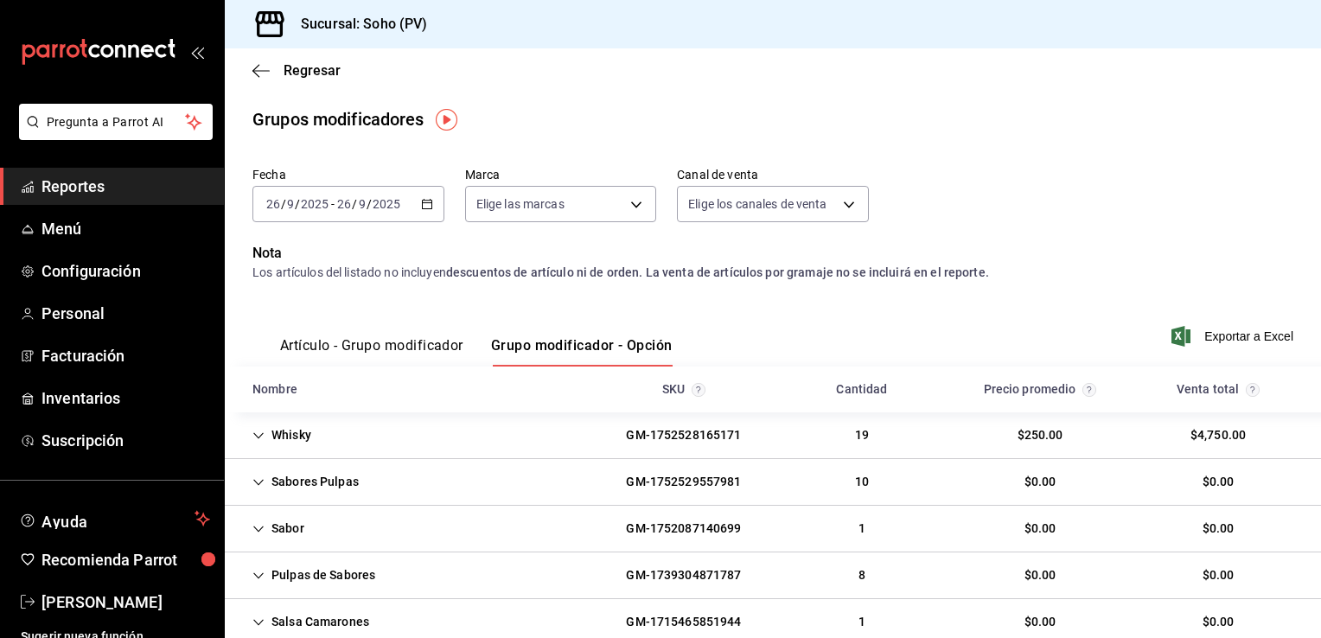
click at [1150, 212] on div "Fecha [DATE] [DATE] - [DATE] [DATE] Marca Elige las marcas Canal de venta Elige…" at bounding box center [773, 201] width 1041 height 83
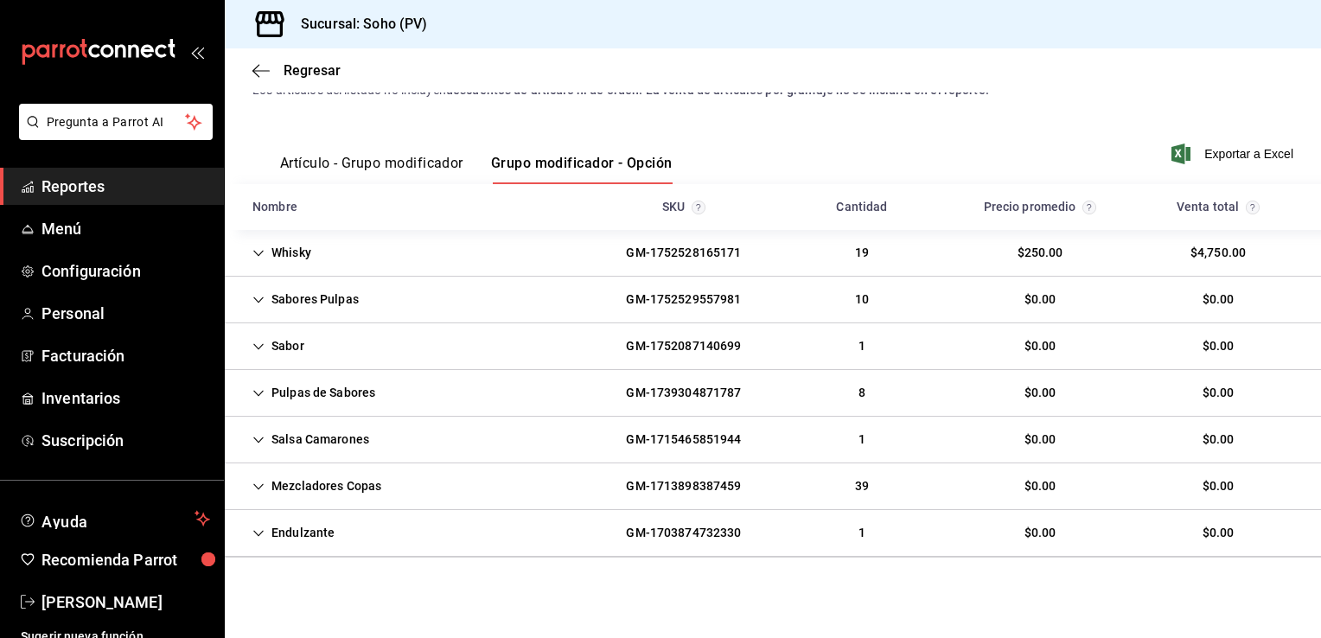
scroll to position [183, 0]
click at [305, 292] on div "Sabores Pulpas" at bounding box center [306, 299] width 134 height 32
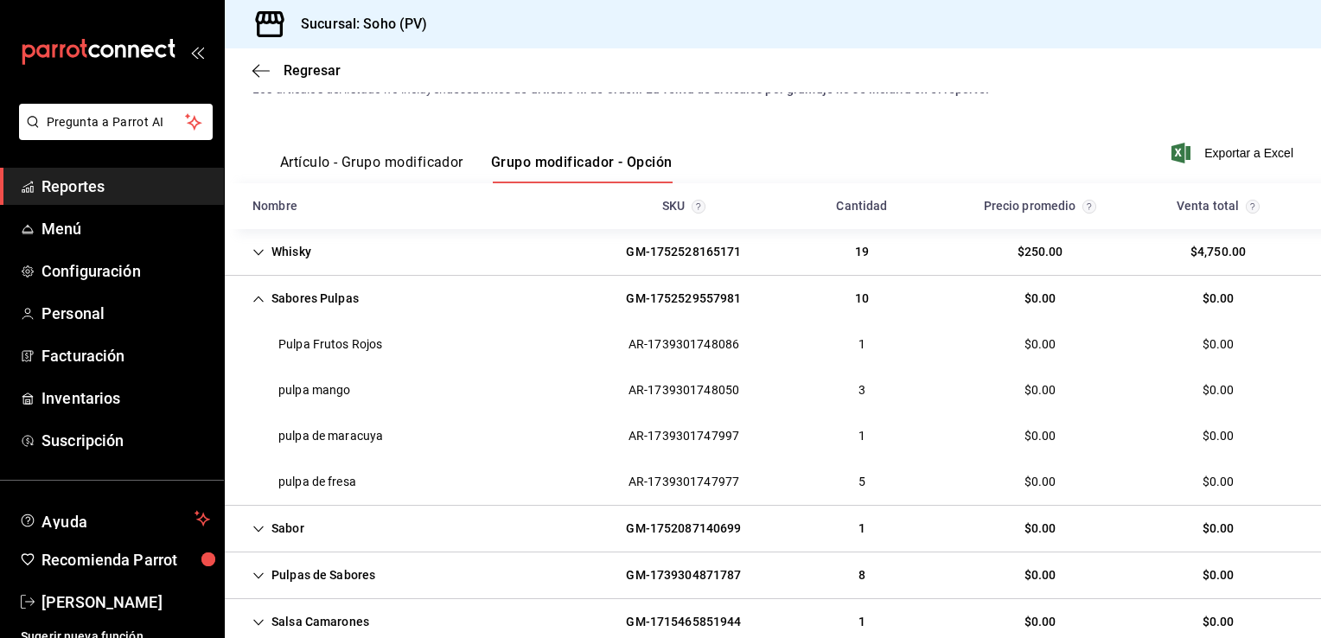
click at [278, 527] on div "Sabor" at bounding box center [279, 529] width 80 height 32
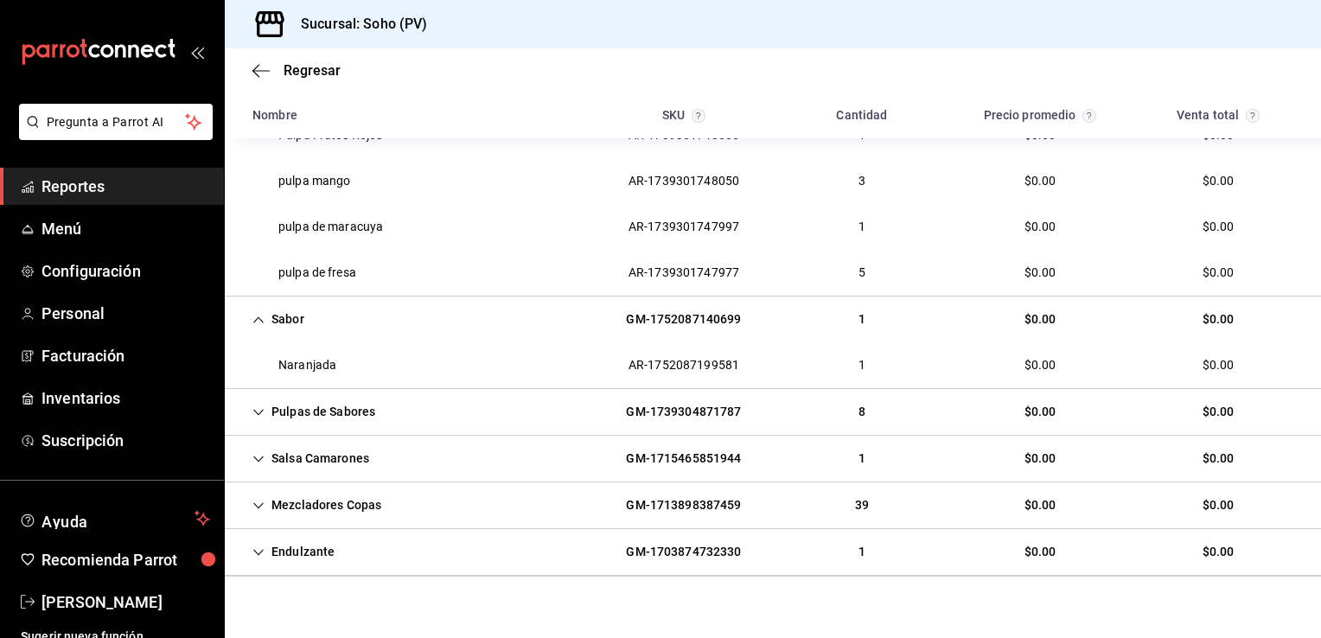
scroll to position [412, 0]
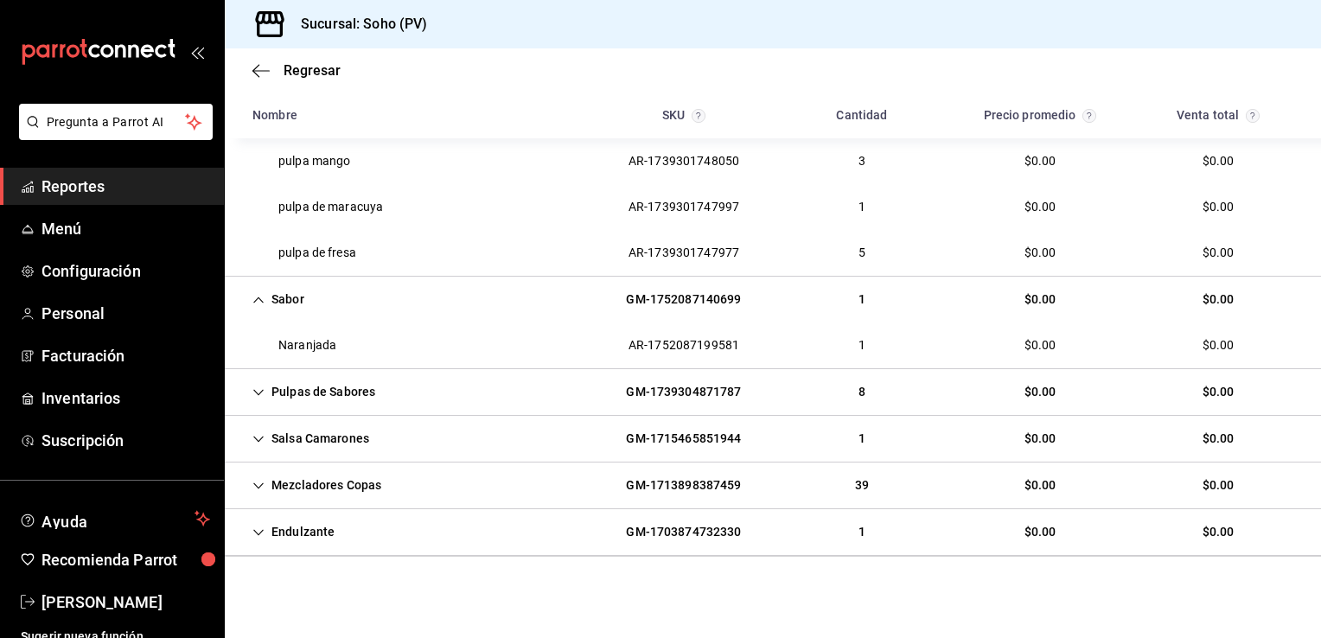
click at [320, 436] on div "Salsa Camarones" at bounding box center [311, 439] width 144 height 32
click at [302, 532] on div "Mezcladores Copas" at bounding box center [317, 531] width 157 height 32
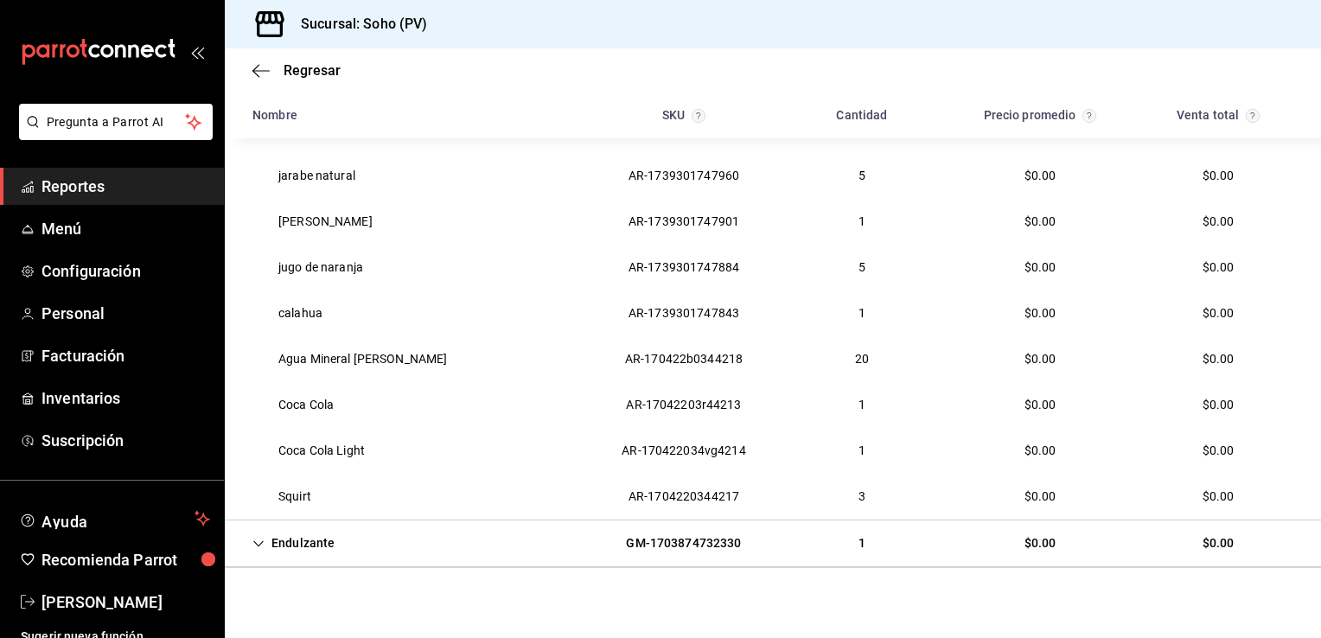
scroll to position [871, 0]
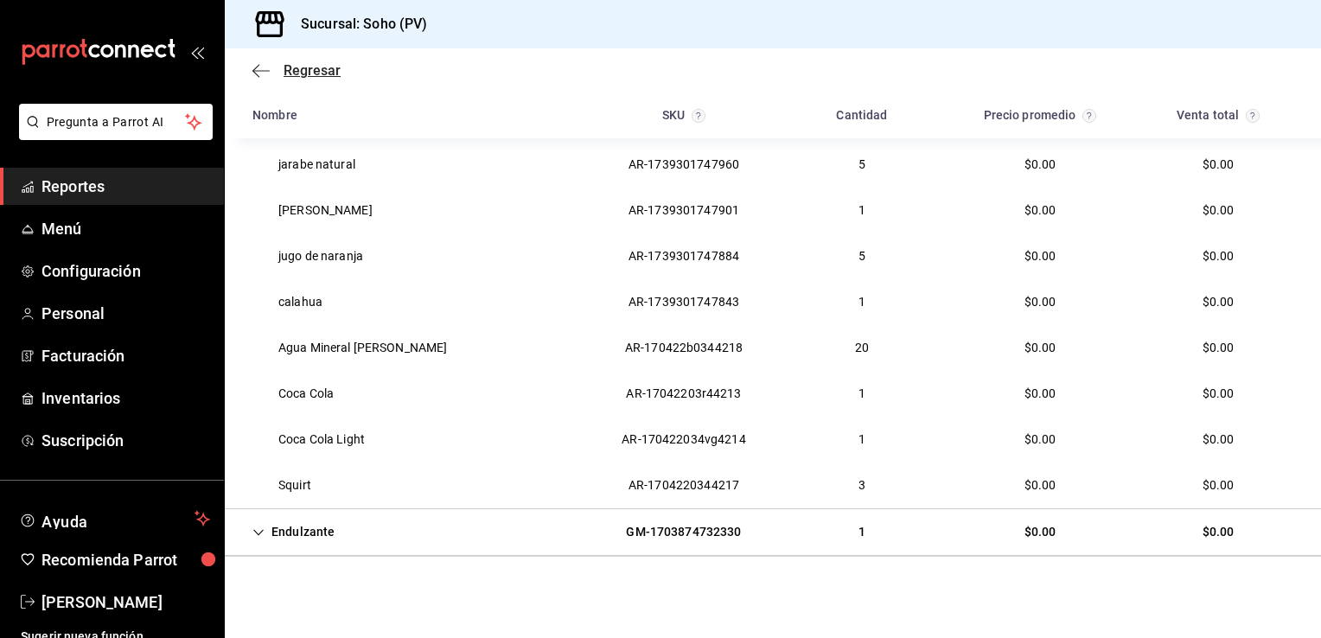
click at [317, 67] on span "Regresar" at bounding box center [312, 70] width 57 height 16
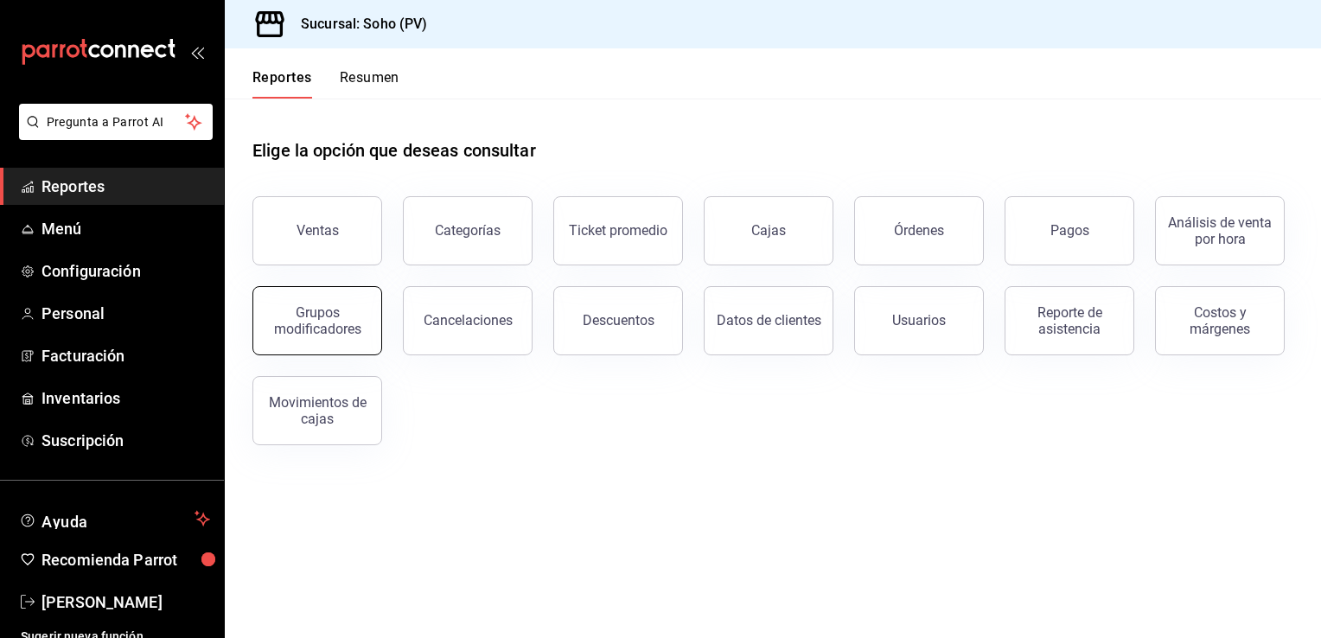
click at [325, 311] on div "Grupos modificadores" at bounding box center [317, 320] width 107 height 33
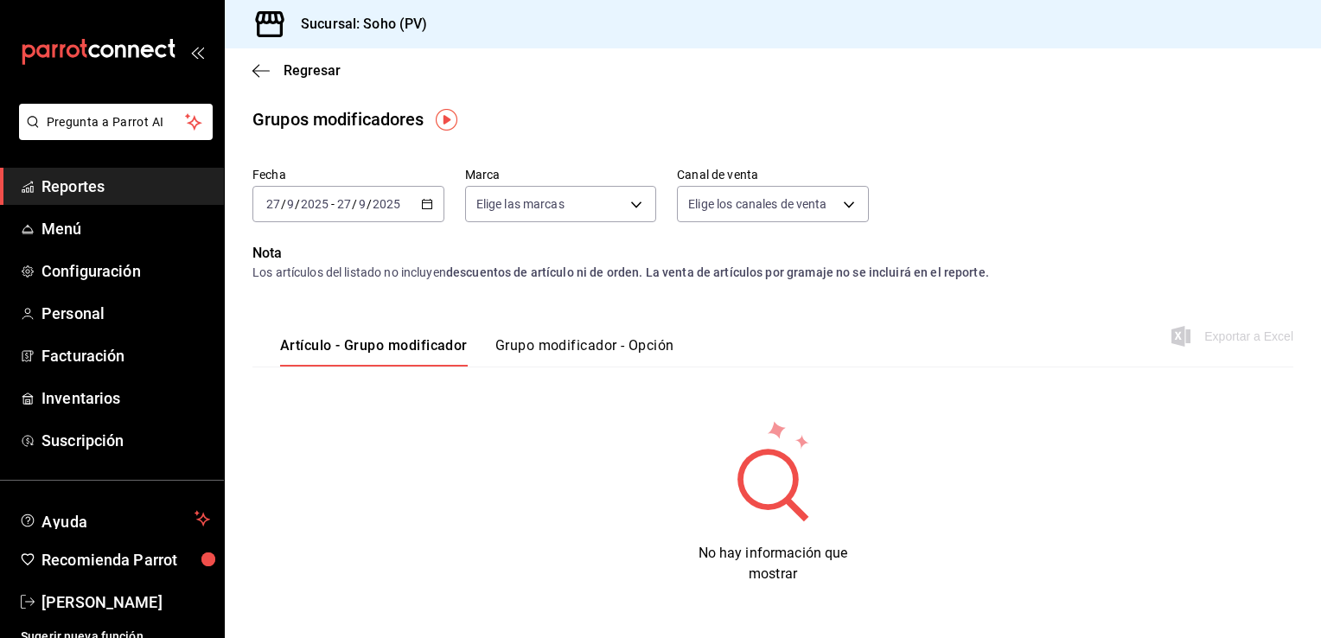
click at [606, 337] on button "Grupo modificador - Opción" at bounding box center [584, 351] width 179 height 29
click at [422, 216] on div "[DATE] [DATE] - [DATE] [DATE]" at bounding box center [349, 203] width 192 height 36
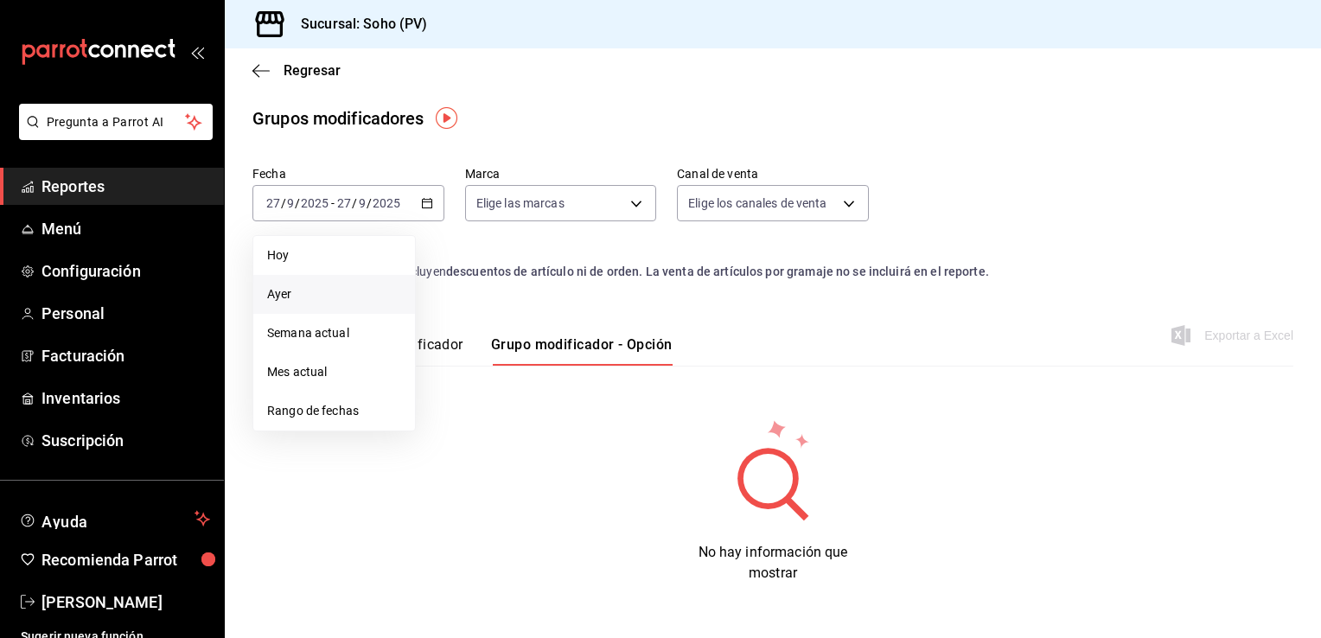
click at [273, 294] on span "Ayer" at bounding box center [334, 294] width 134 height 18
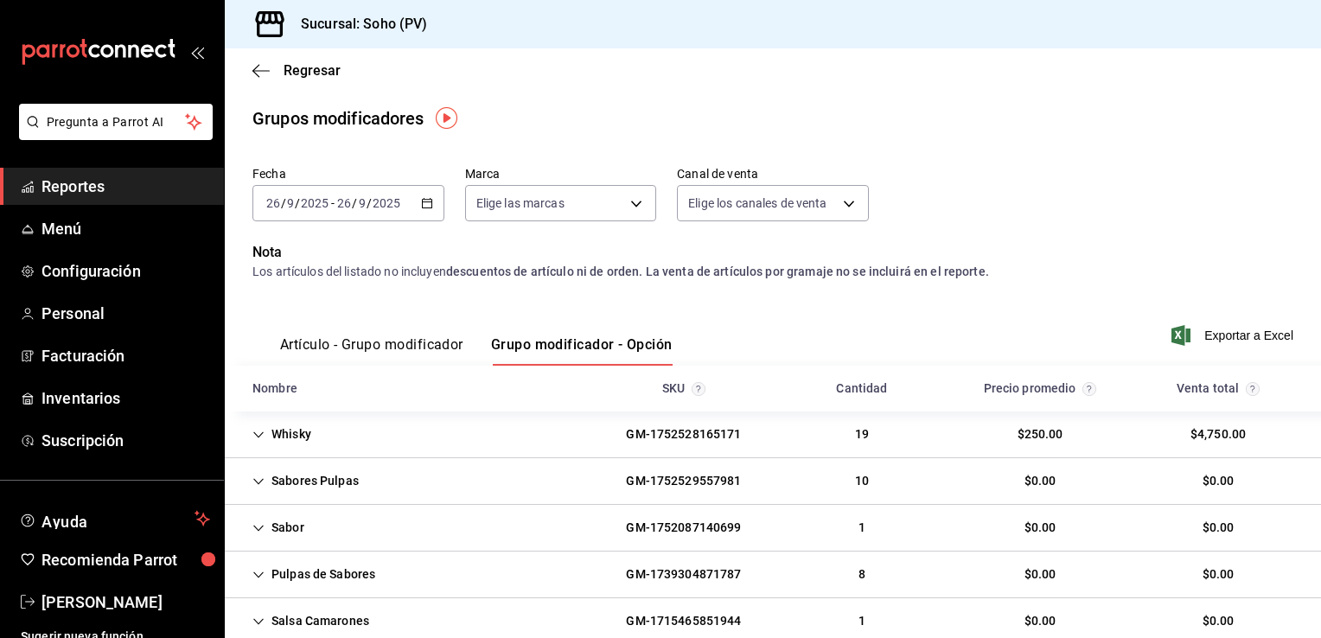
click at [743, 321] on div "Artículo - Grupo modificador Grupo modificador - Opción Exportar a Excel" at bounding box center [773, 330] width 1041 height 71
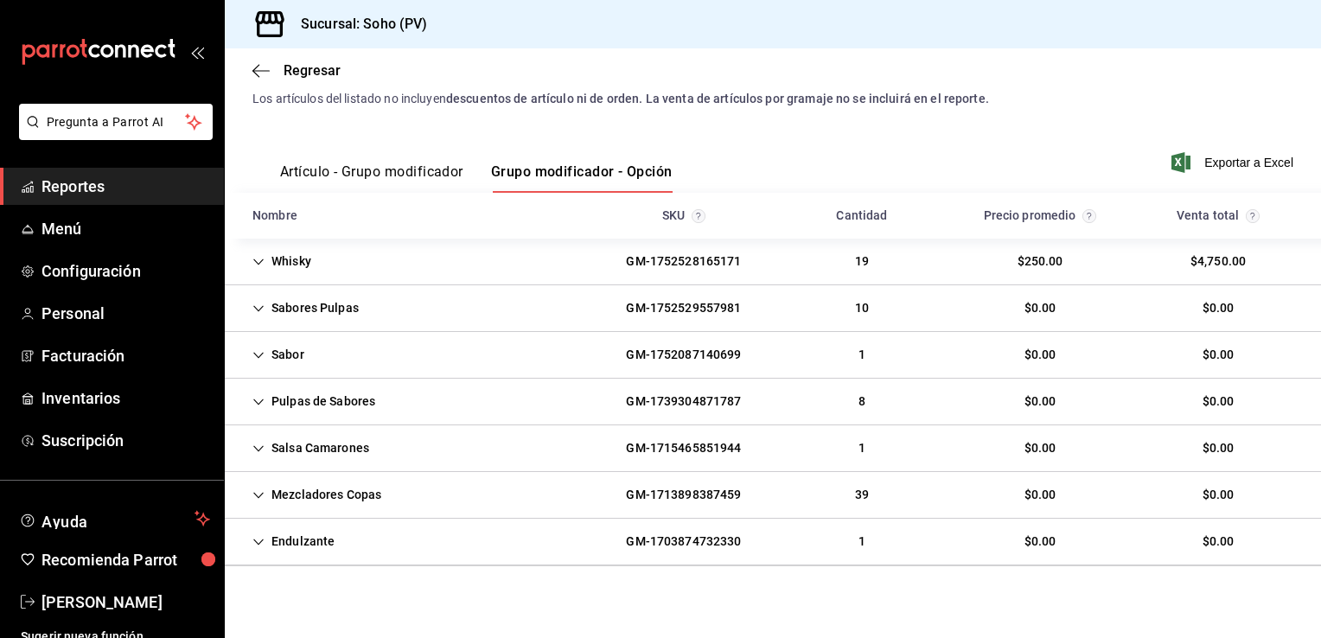
scroll to position [183, 0]
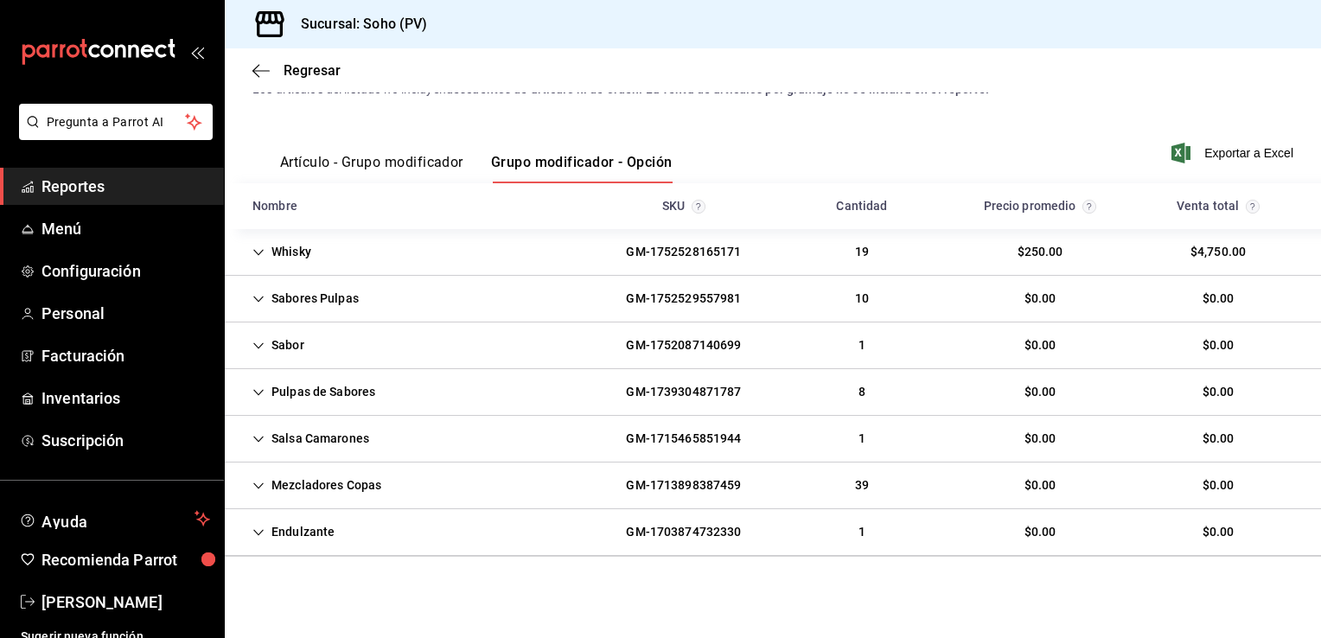
click at [298, 498] on div "Mezcladores Copas" at bounding box center [317, 486] width 157 height 32
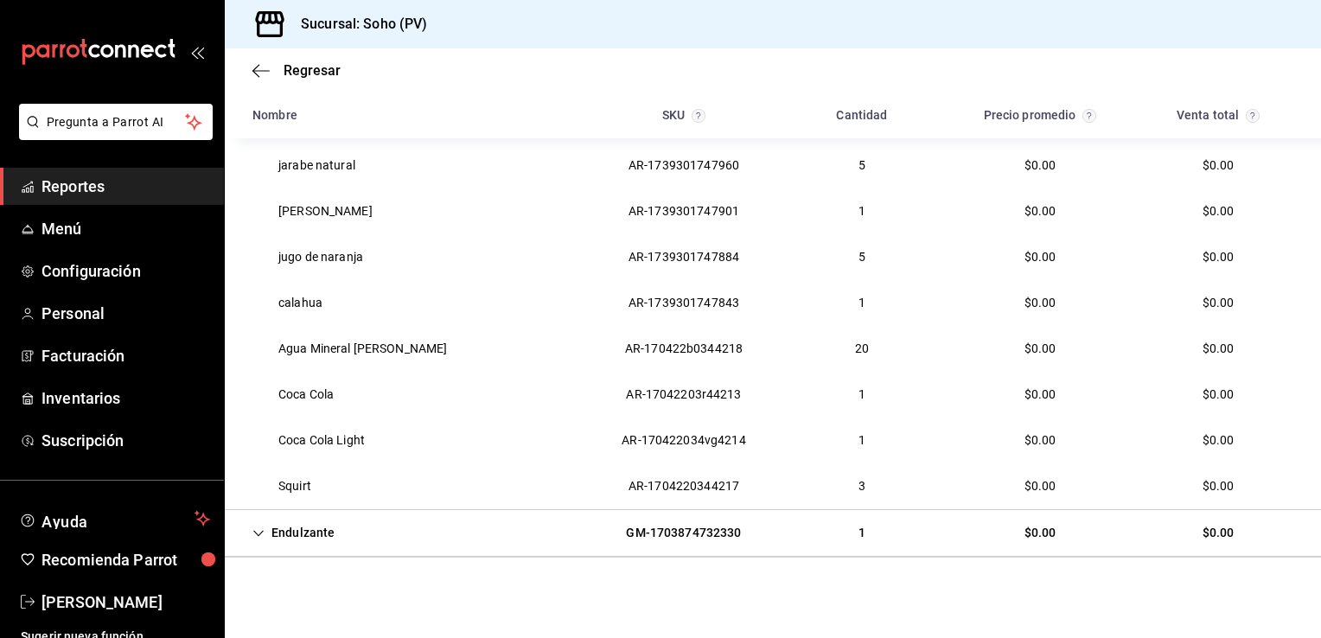
scroll to position [596, 0]
click at [292, 526] on div "Endulzante" at bounding box center [294, 532] width 110 height 32
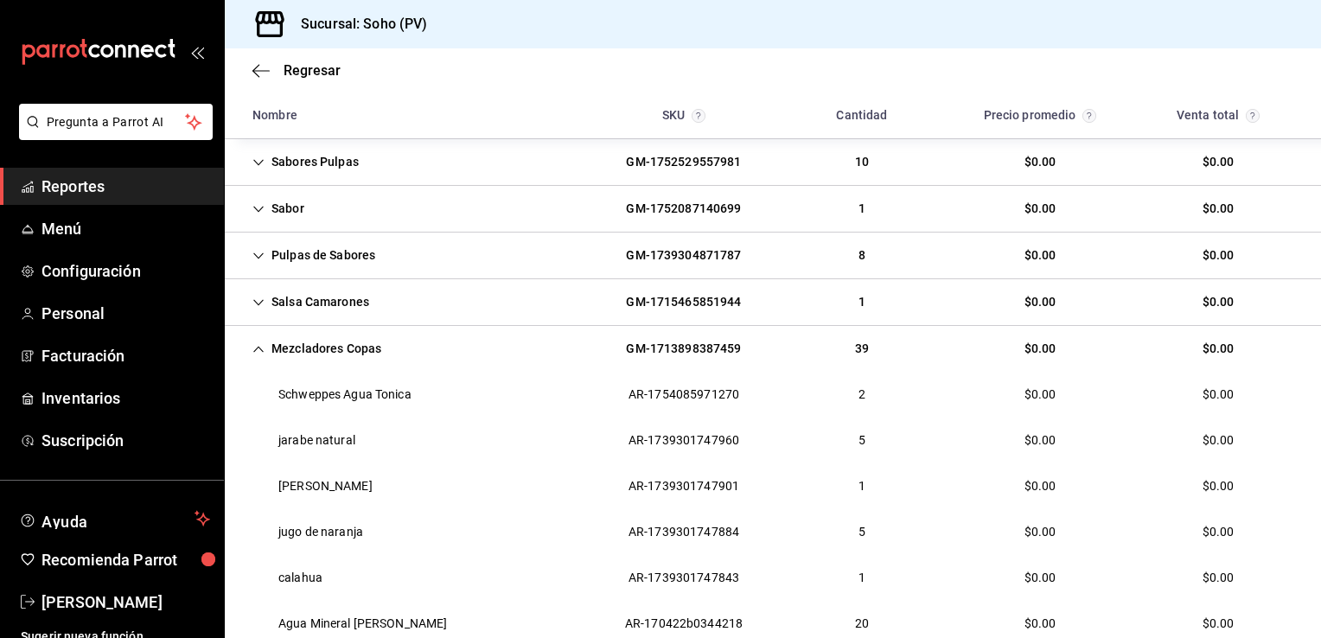
scroll to position [319, 0]
click at [332, 294] on div "Salsa Camarones" at bounding box center [311, 303] width 144 height 32
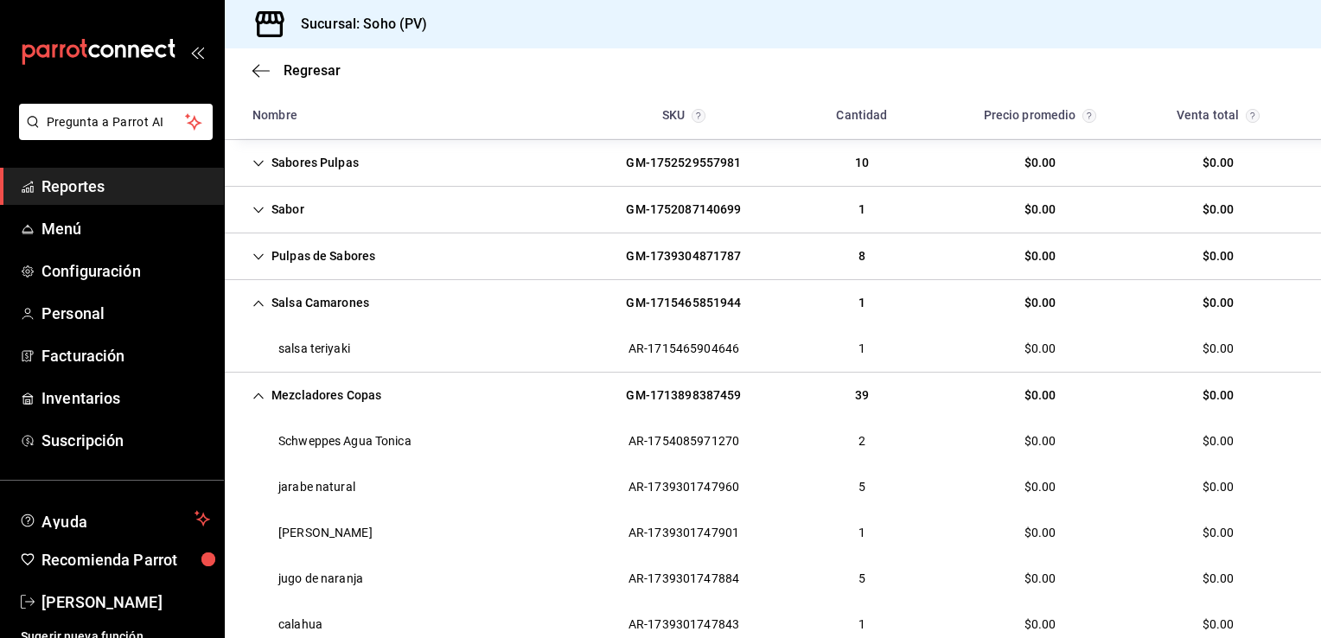
click at [336, 262] on div "Pulpas de Sabores" at bounding box center [314, 256] width 150 height 32
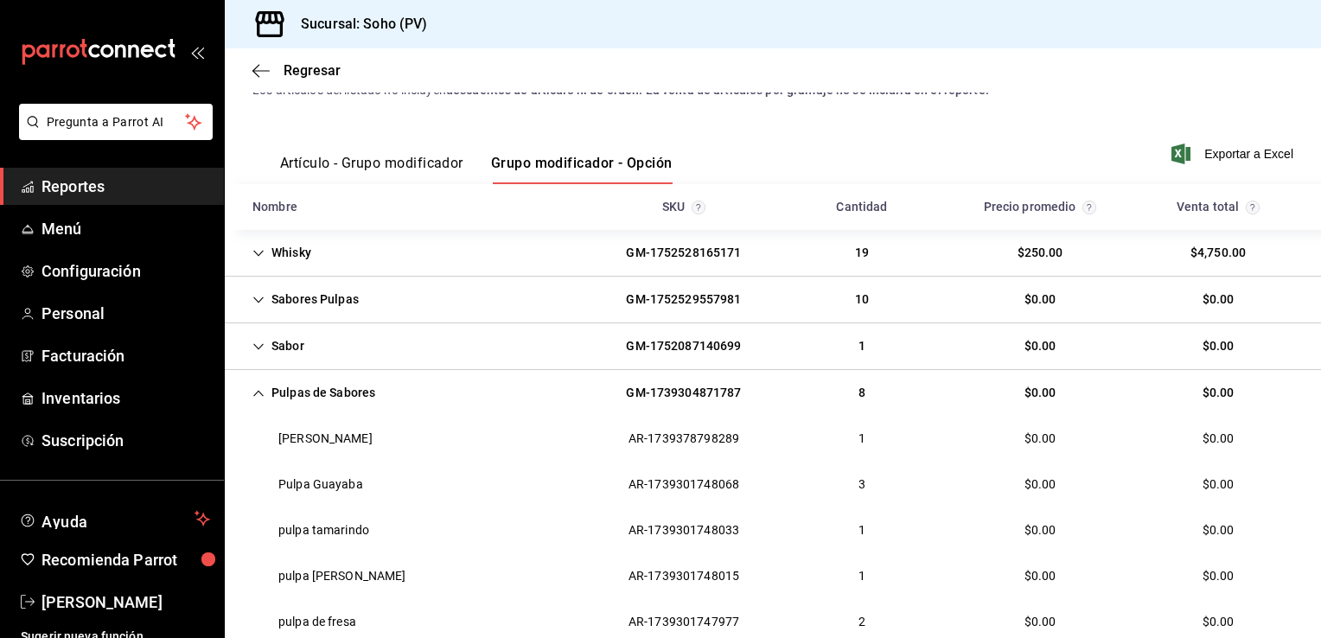
scroll to position [181, 0]
click at [291, 257] on div "Whisky" at bounding box center [282, 255] width 86 height 32
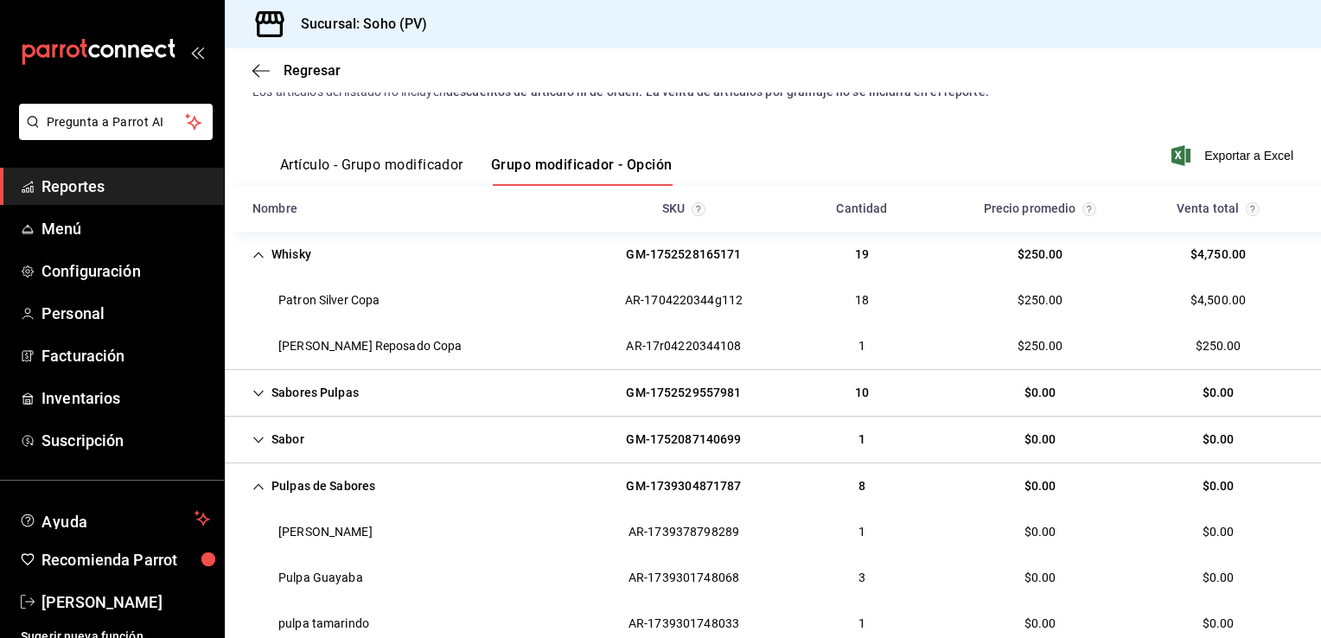
click at [667, 133] on div "Artículo - Grupo modificador Grupo modificador - Opción Exportar a Excel" at bounding box center [773, 150] width 1041 height 71
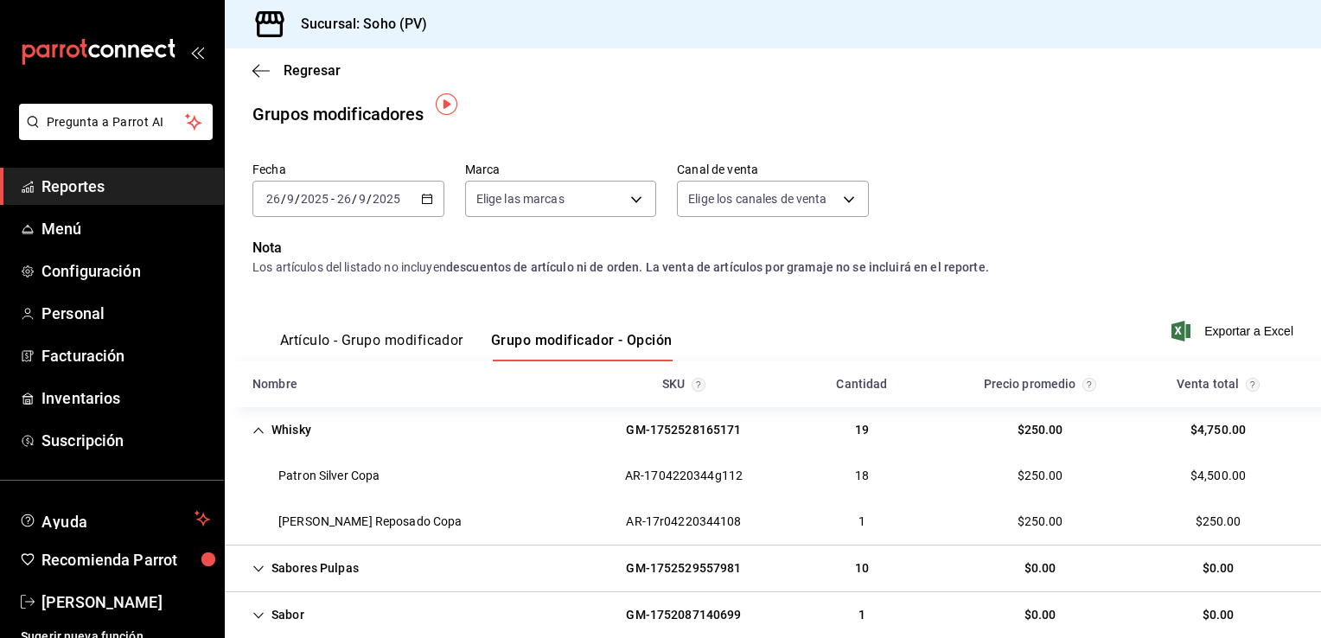
scroll to position [0, 0]
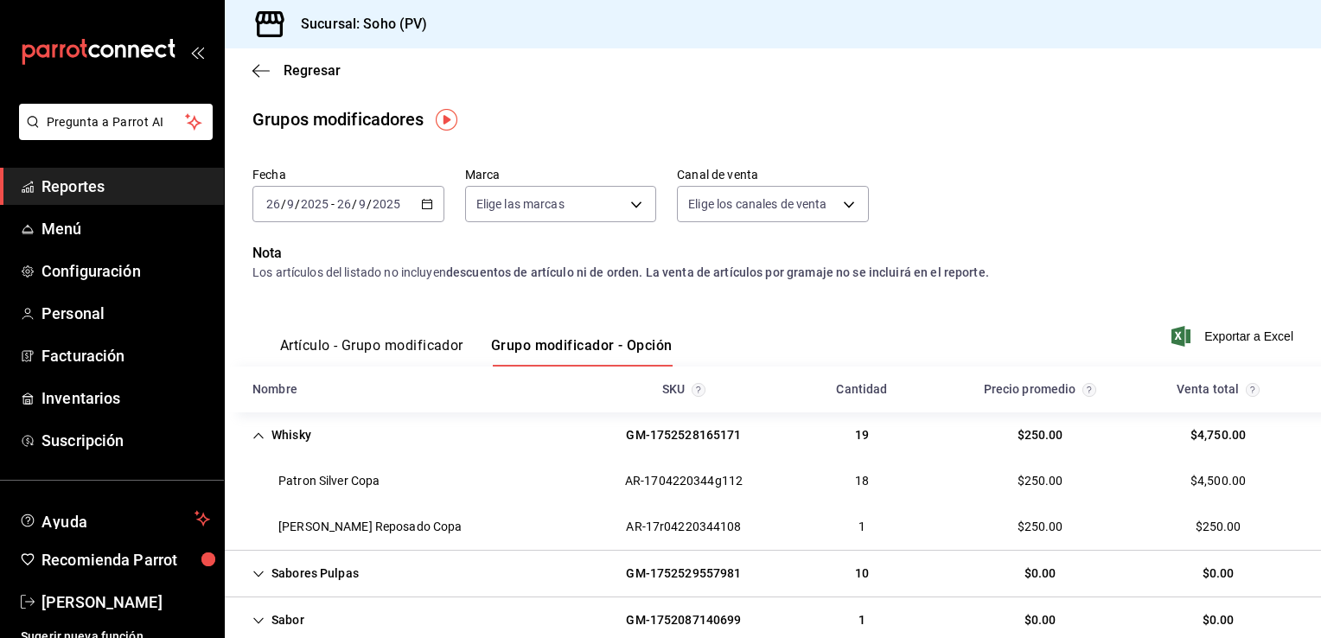
click at [101, 190] on span "Reportes" at bounding box center [126, 186] width 169 height 23
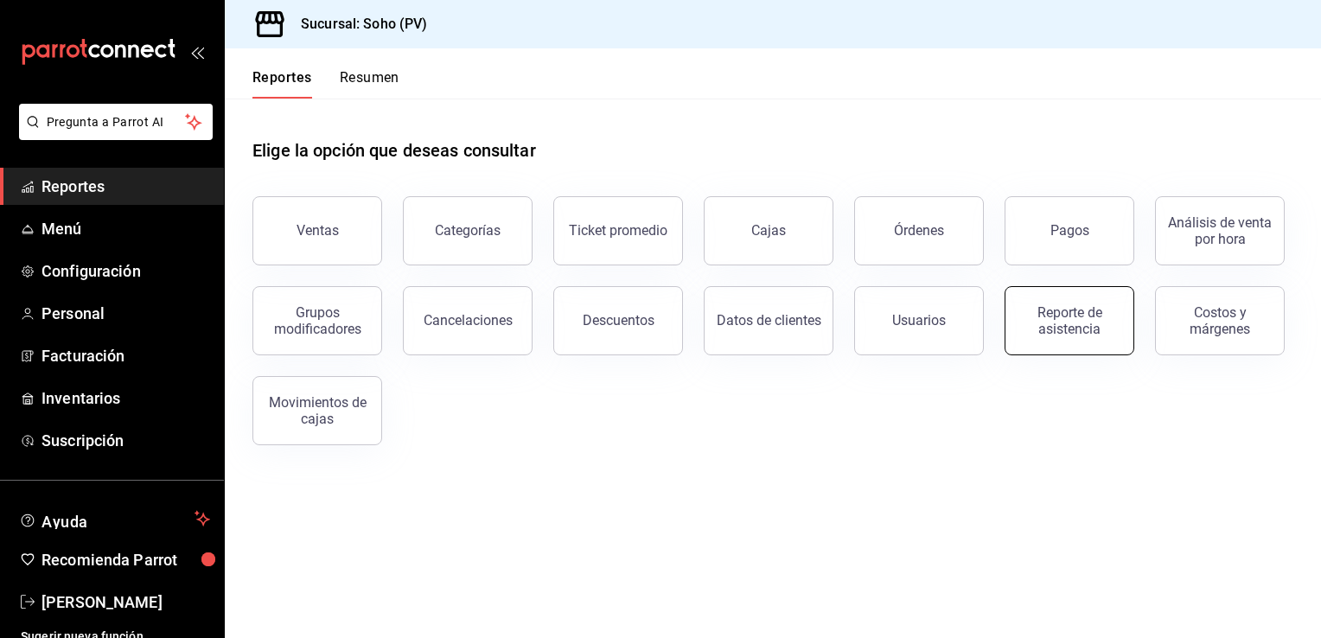
click at [1079, 315] on div "Reporte de asistencia" at bounding box center [1069, 320] width 107 height 33
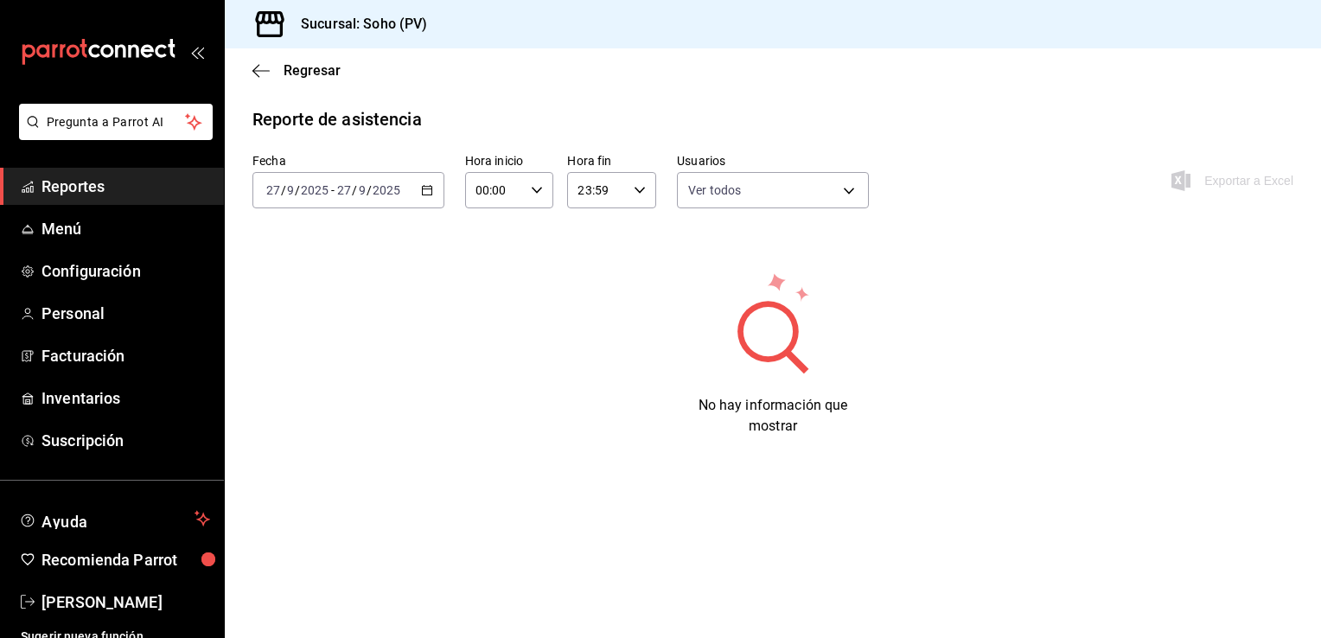
click at [429, 189] on icon "button" at bounding box center [427, 190] width 12 height 12
click at [99, 400] on span "Inventarios" at bounding box center [126, 398] width 169 height 23
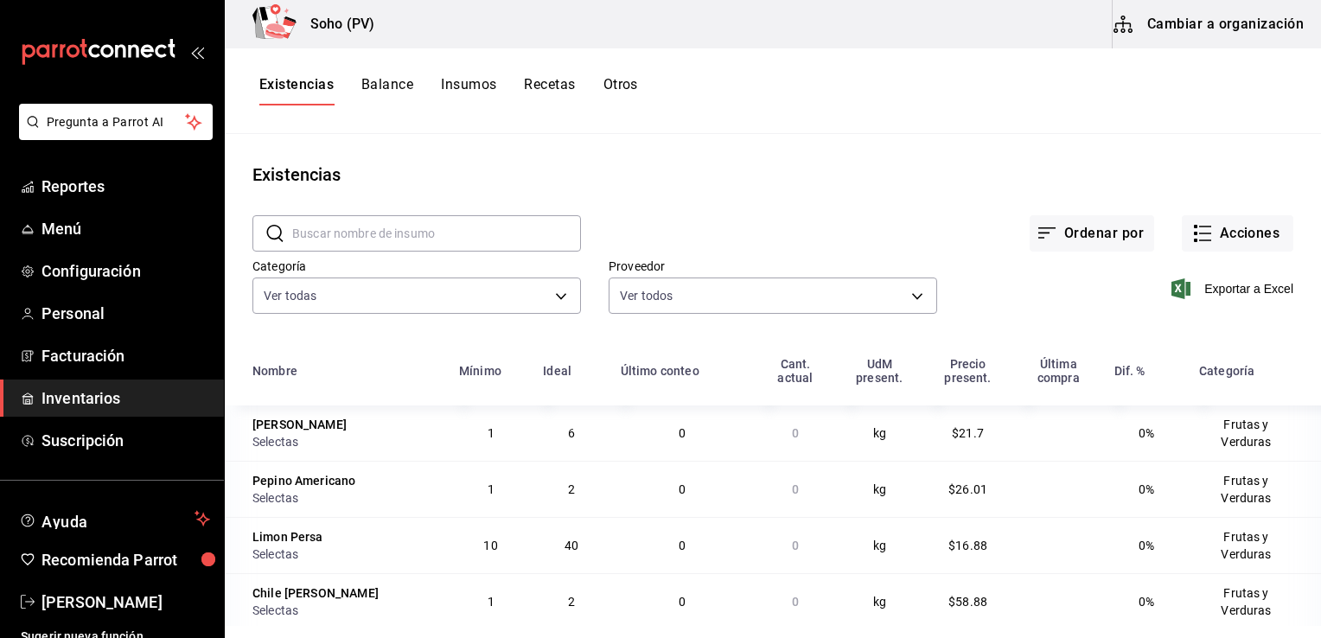
click at [597, 356] on th "Ideal" at bounding box center [572, 376] width 78 height 59
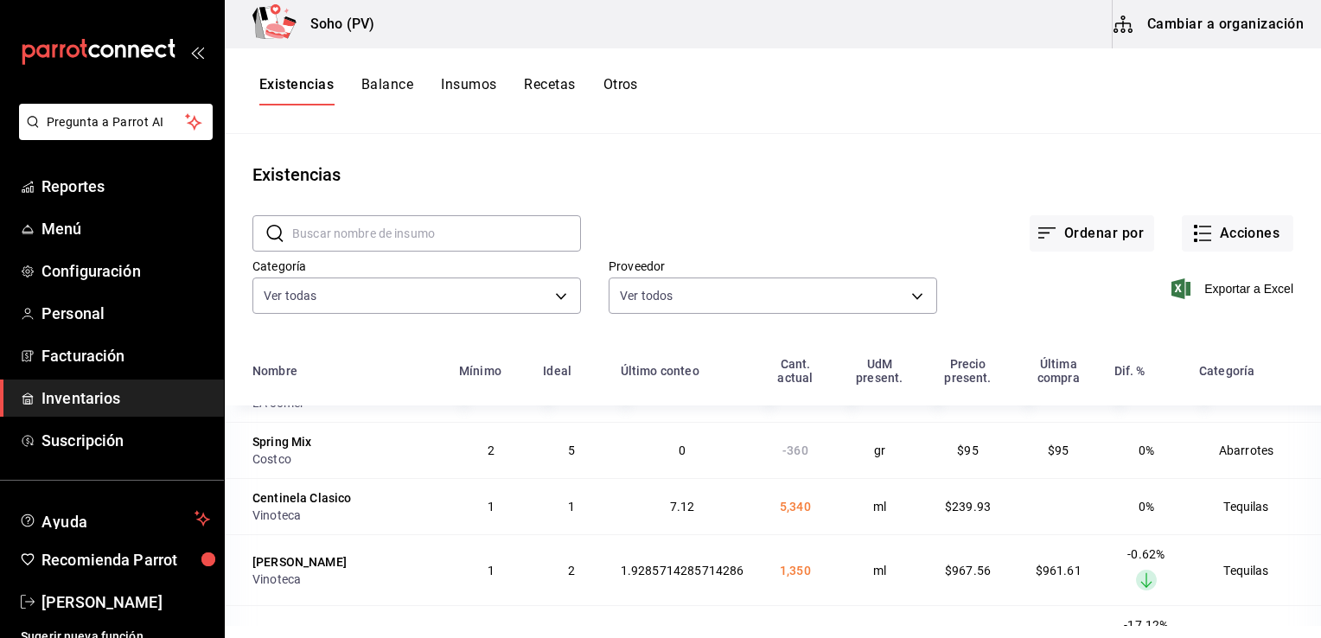
scroll to position [692, 0]
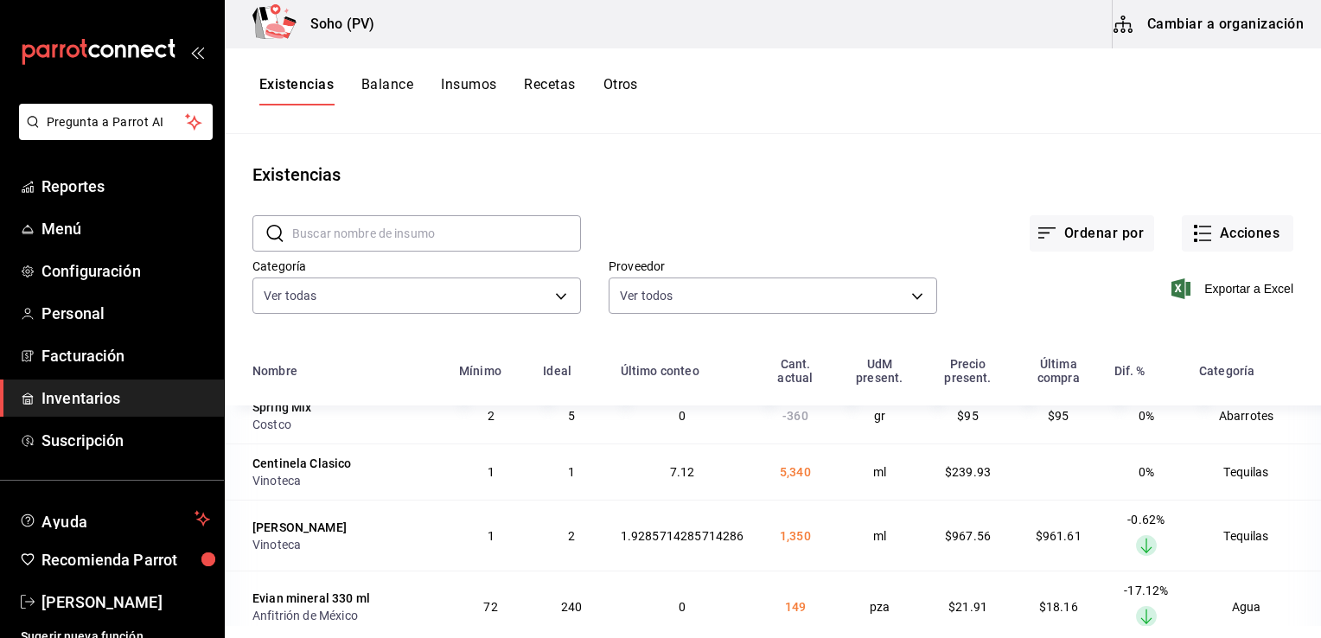
click at [567, 40] on div "Soho (PV) Cambiar a organización" at bounding box center [773, 24] width 1096 height 48
click at [1200, 230] on button "Acciones" at bounding box center [1238, 233] width 112 height 36
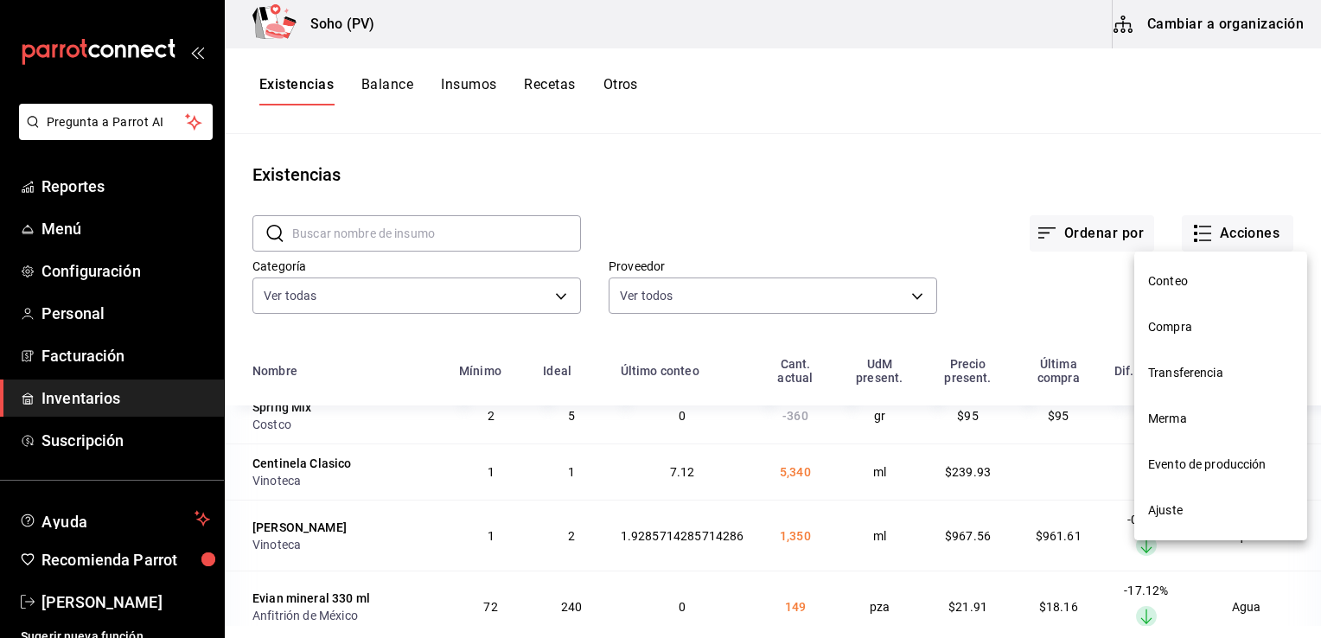
click at [1169, 322] on span "Compra" at bounding box center [1220, 327] width 145 height 18
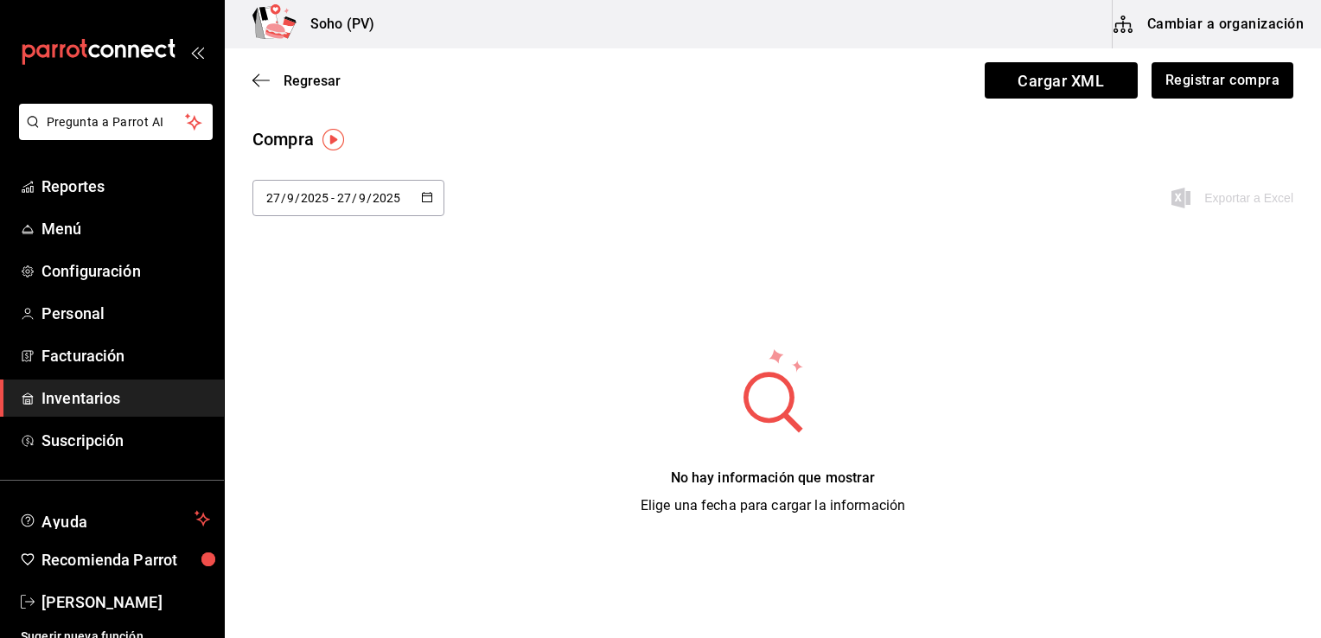
click at [424, 199] on icon "button" at bounding box center [427, 197] width 12 height 12
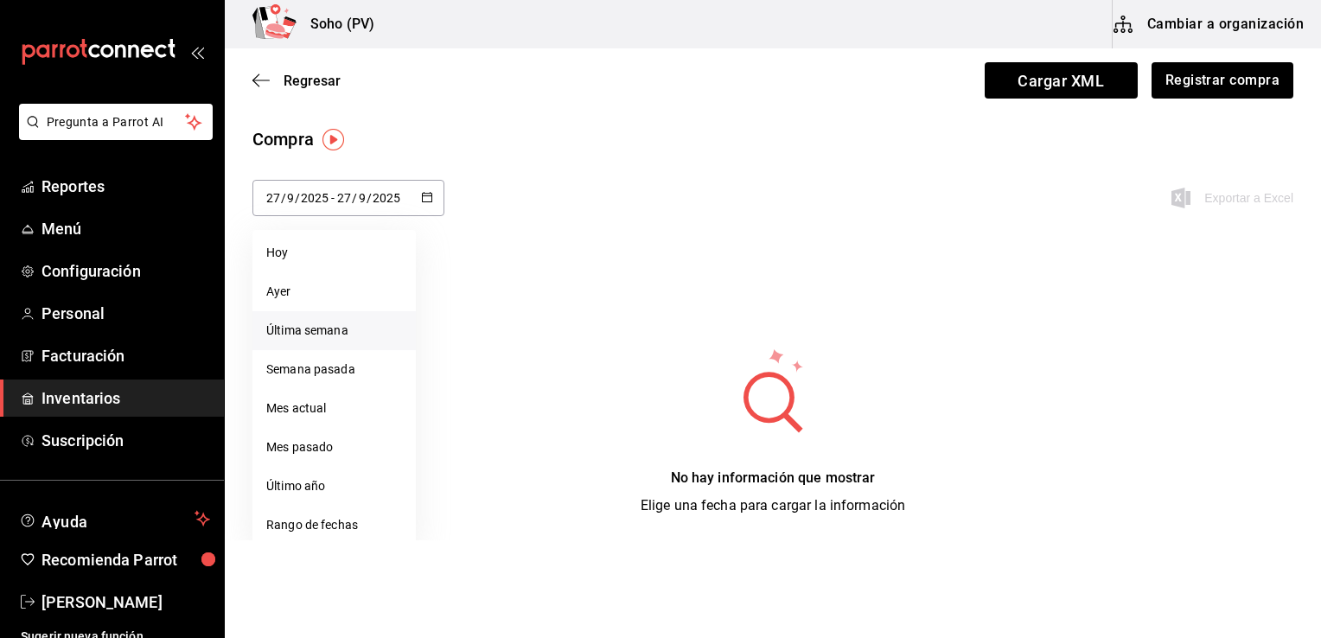
click at [326, 327] on li "Última semana" at bounding box center [334, 330] width 163 height 39
type input "[DATE]"
type input "21"
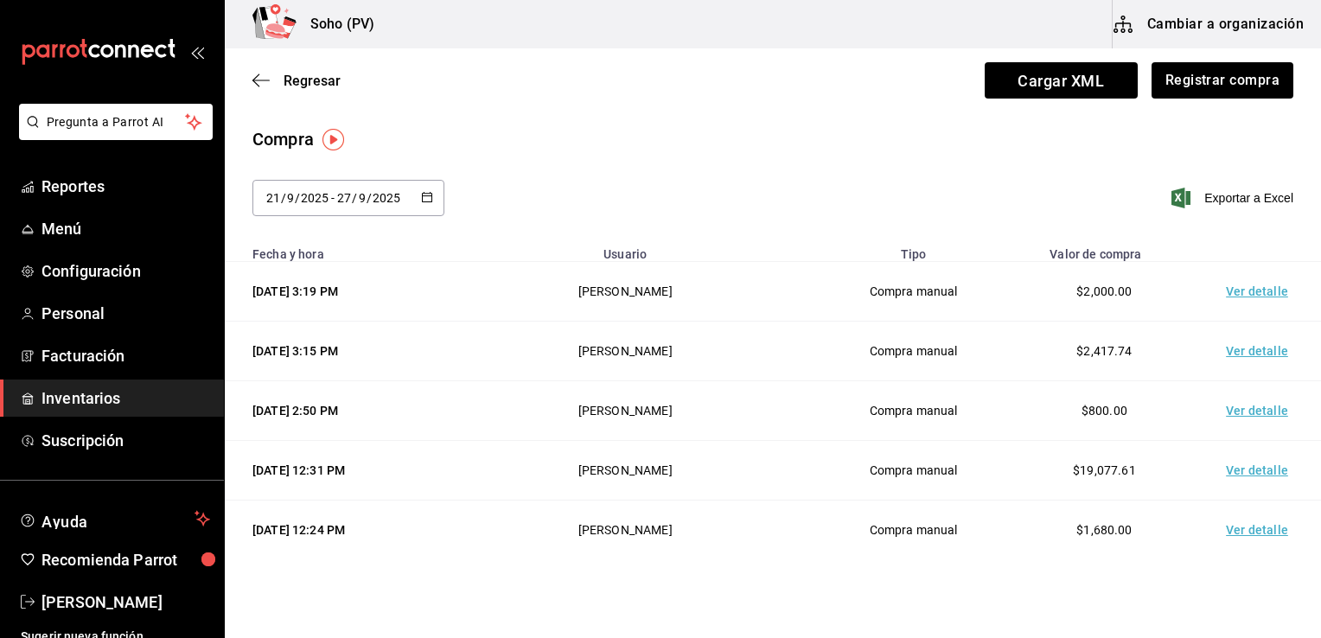
click at [1251, 296] on td "Ver detalle" at bounding box center [1260, 292] width 121 height 60
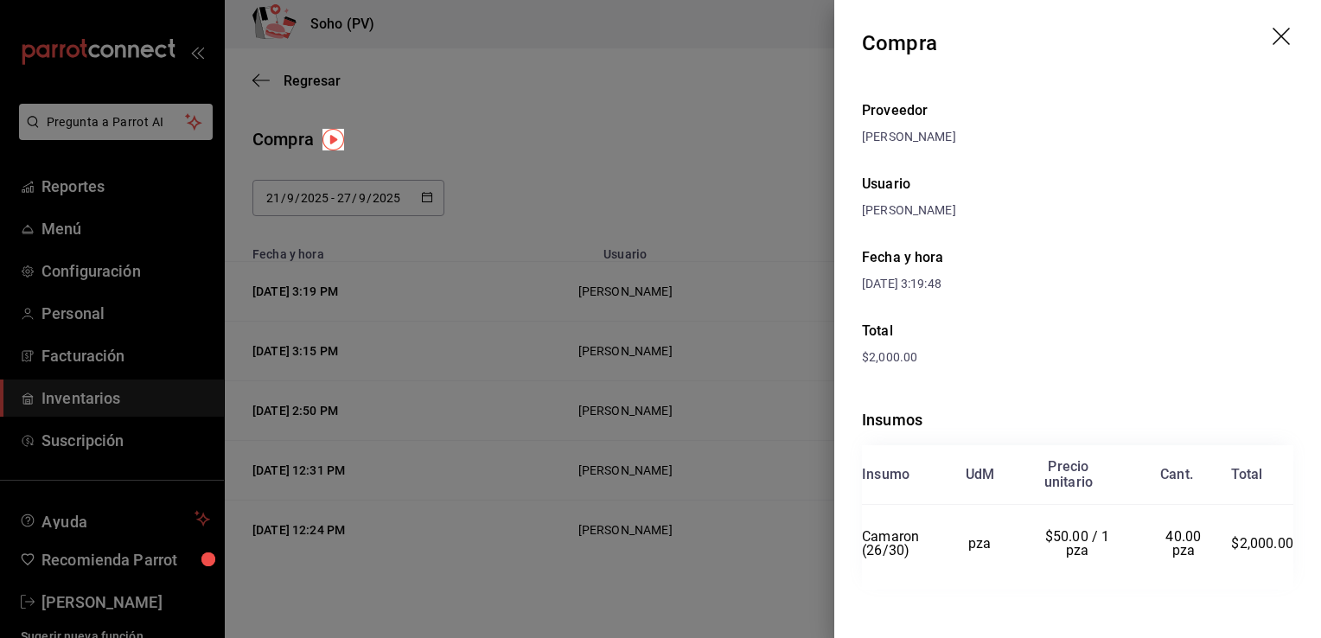
click at [754, 178] on div at bounding box center [660, 319] width 1321 height 638
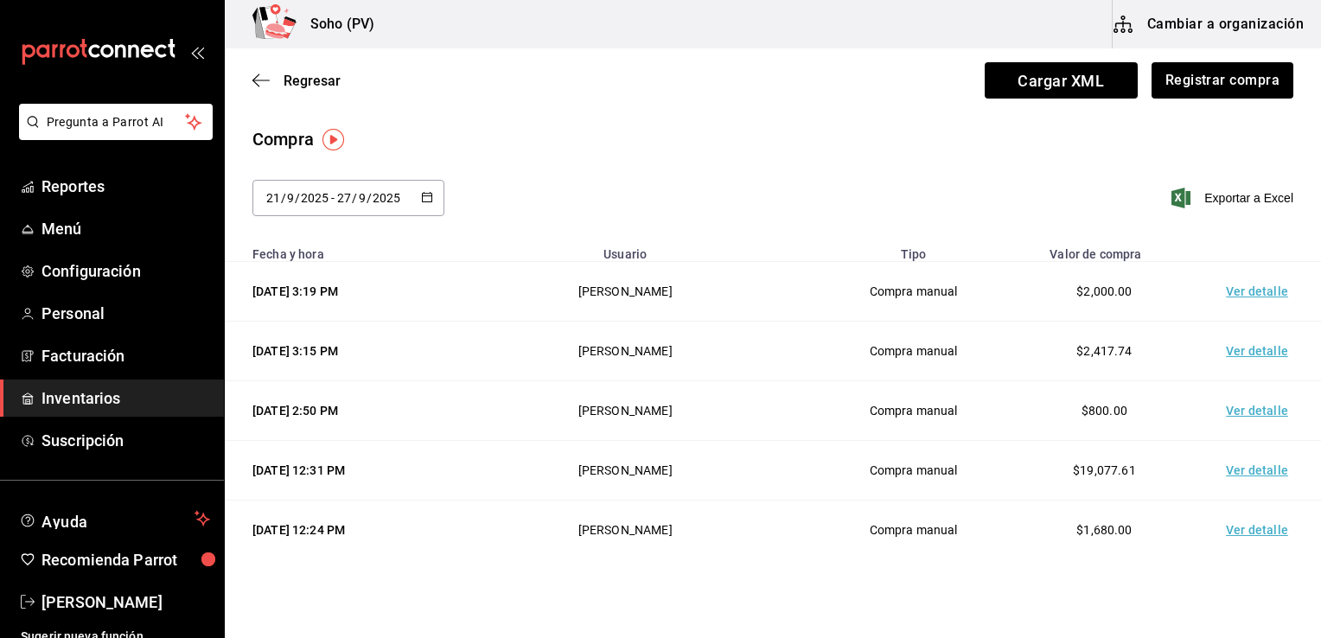
click at [1252, 287] on td "Ver detalle" at bounding box center [1260, 292] width 121 height 60
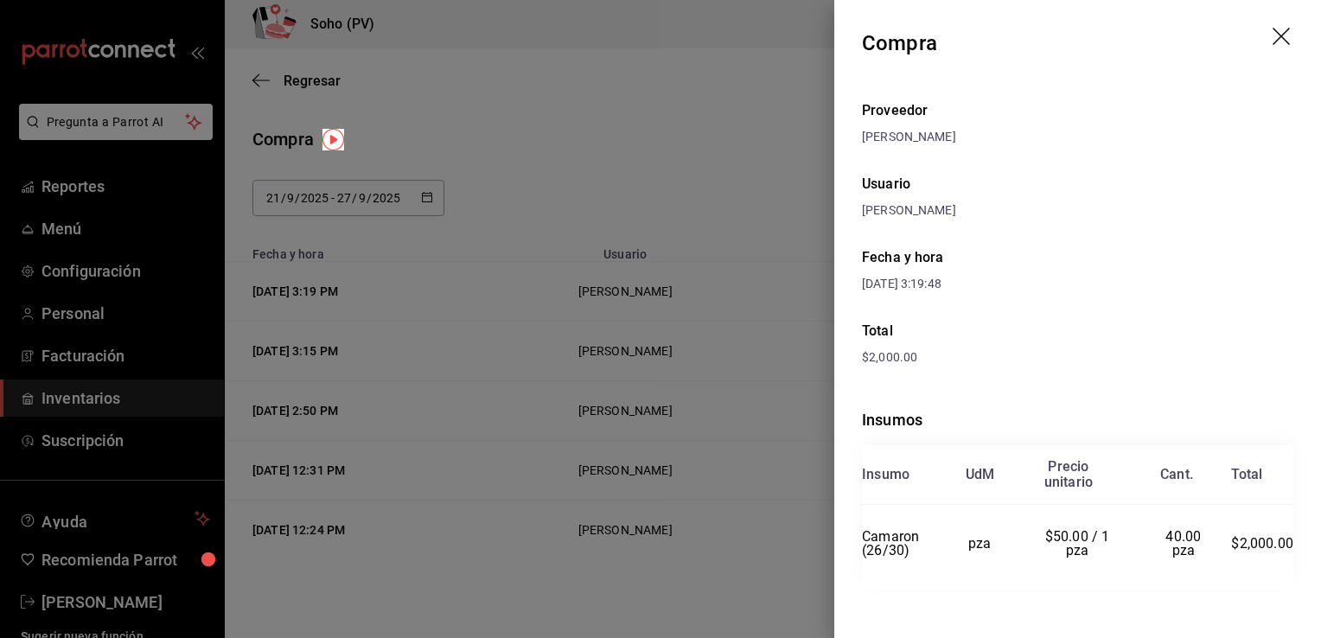
click at [745, 173] on div at bounding box center [660, 319] width 1321 height 638
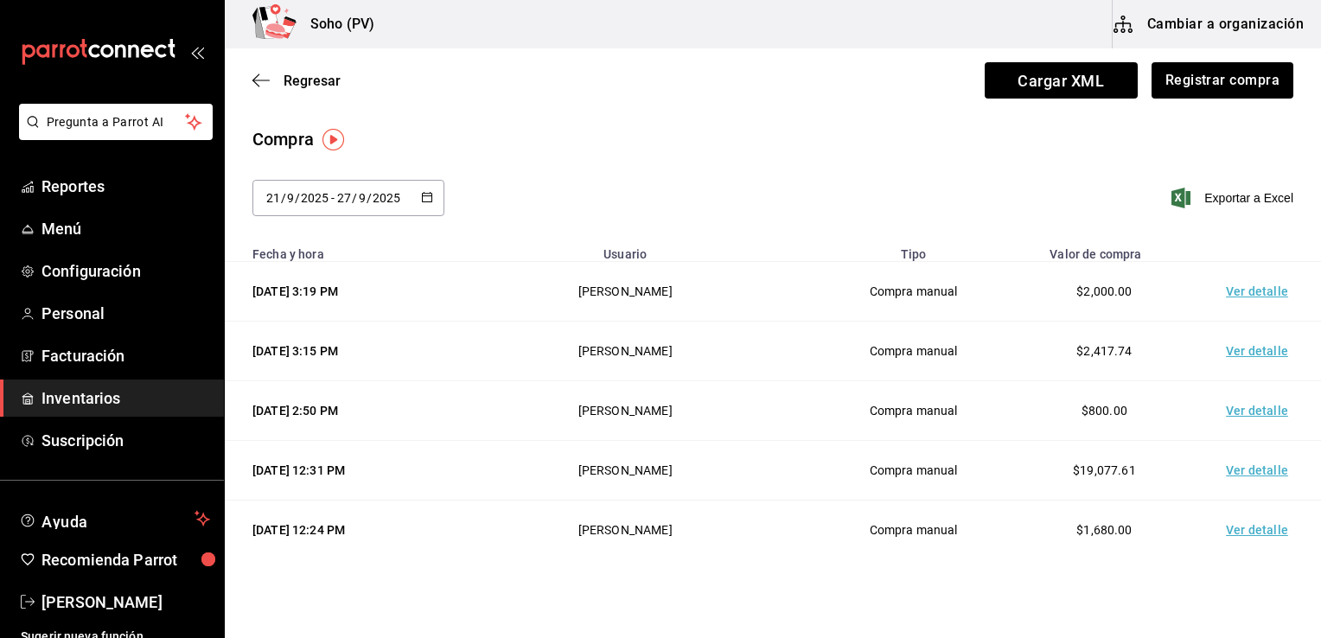
click at [1249, 348] on td "Ver detalle" at bounding box center [1260, 352] width 121 height 60
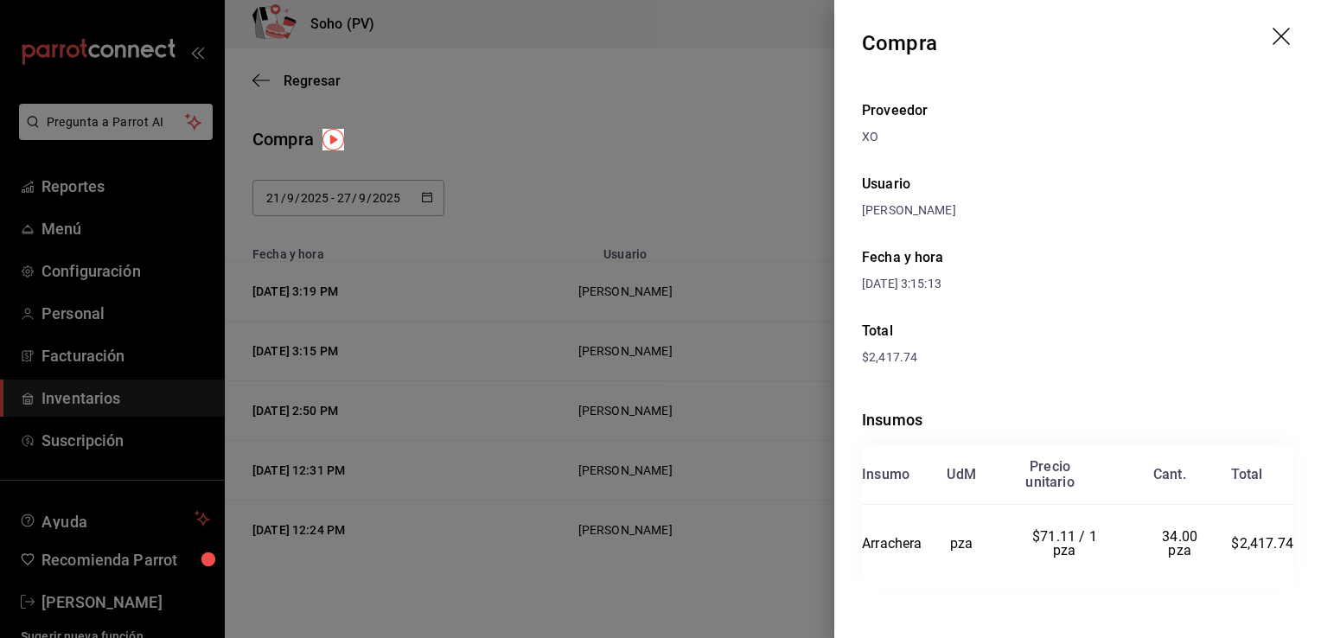
click at [745, 201] on div at bounding box center [660, 319] width 1321 height 638
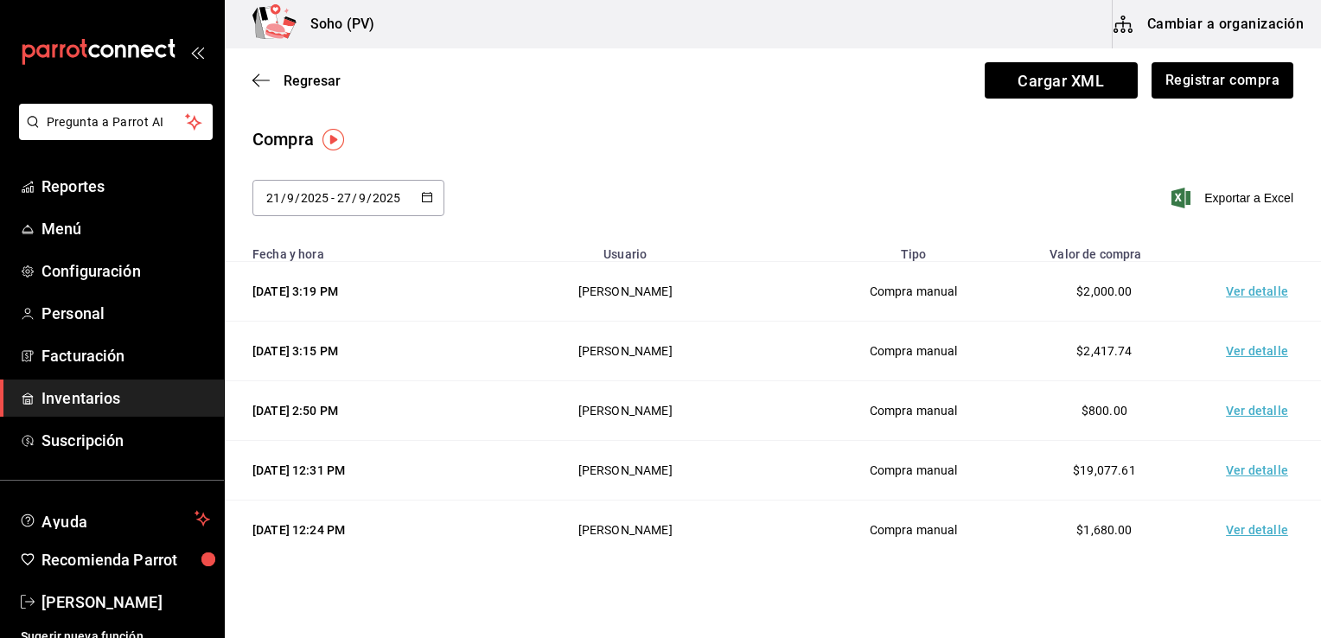
click at [1240, 411] on td "Ver detalle" at bounding box center [1260, 411] width 121 height 60
